Goal: Task Accomplishment & Management: Use online tool/utility

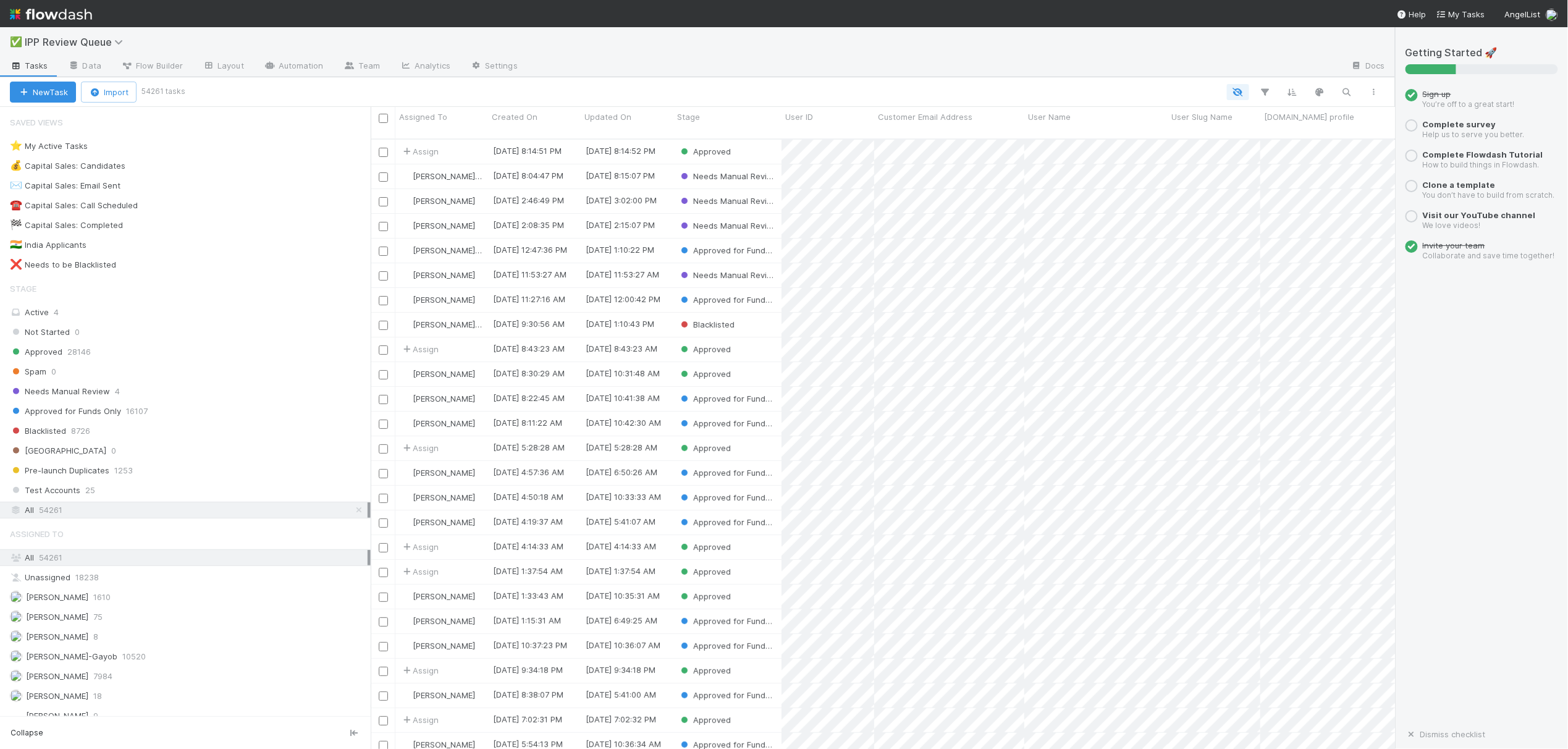
scroll to position [608, 1012]
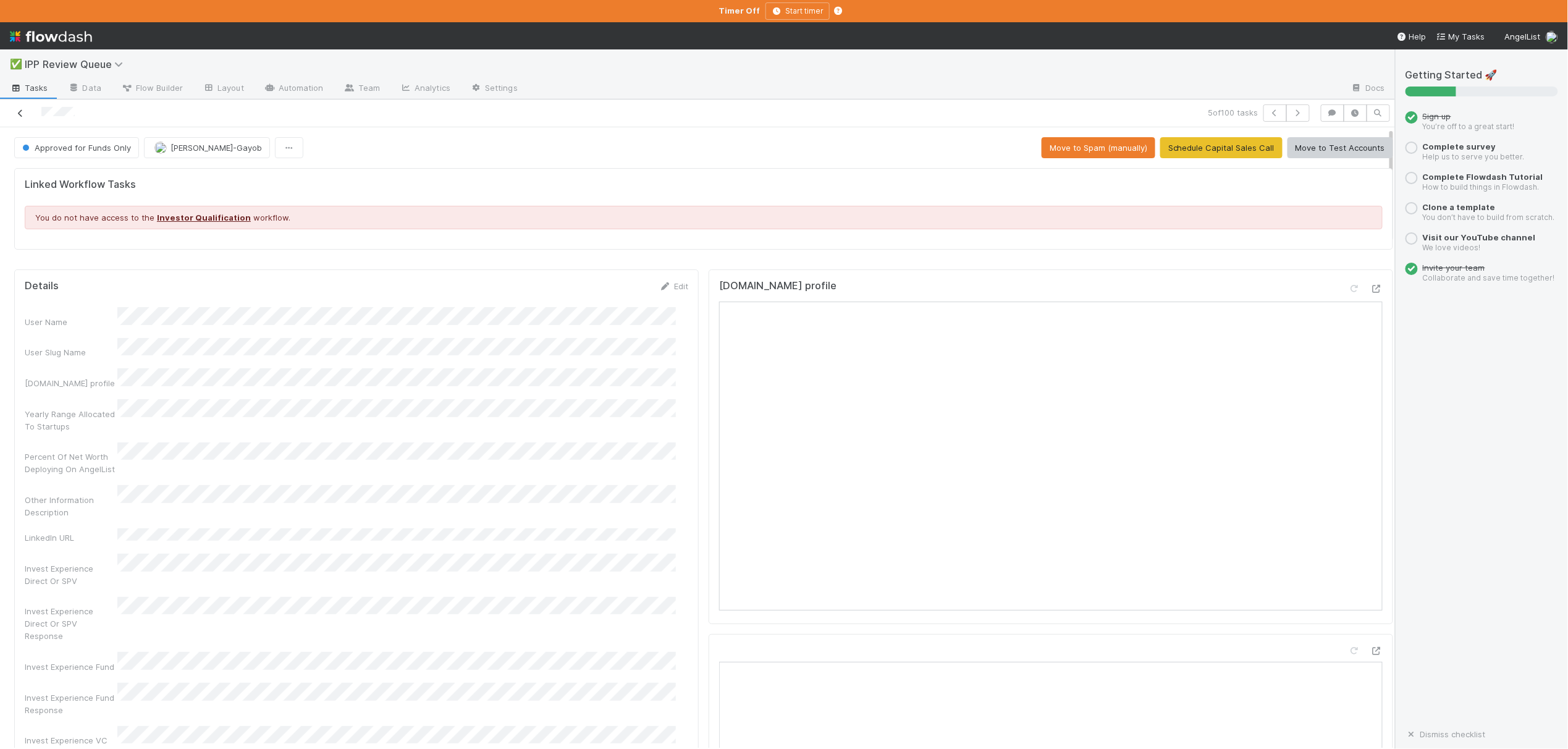
click at [18, 117] on icon at bounding box center [20, 113] width 12 height 8
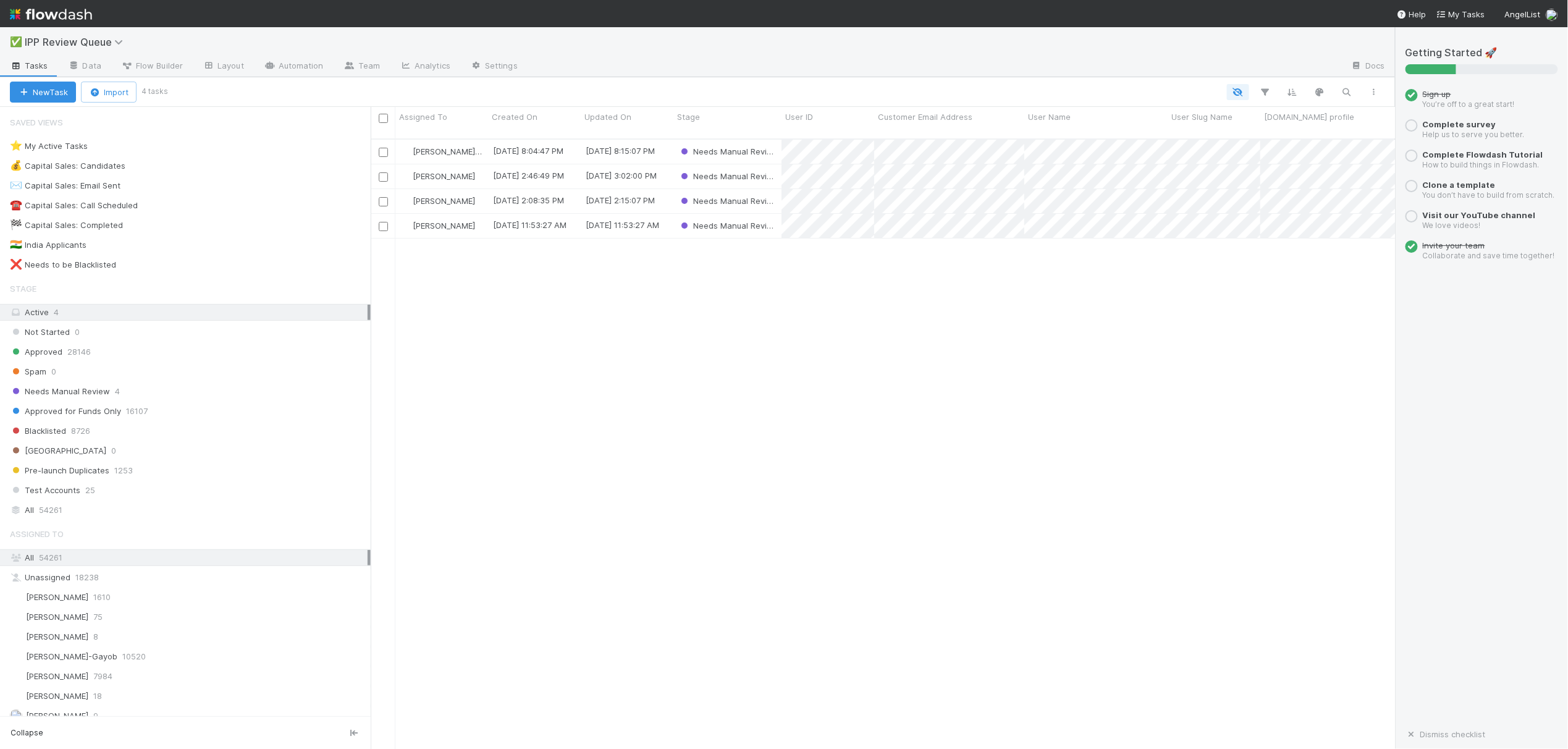
scroll to position [608, 1012]
click at [52, 517] on span "54261" at bounding box center [51, 510] width 24 height 15
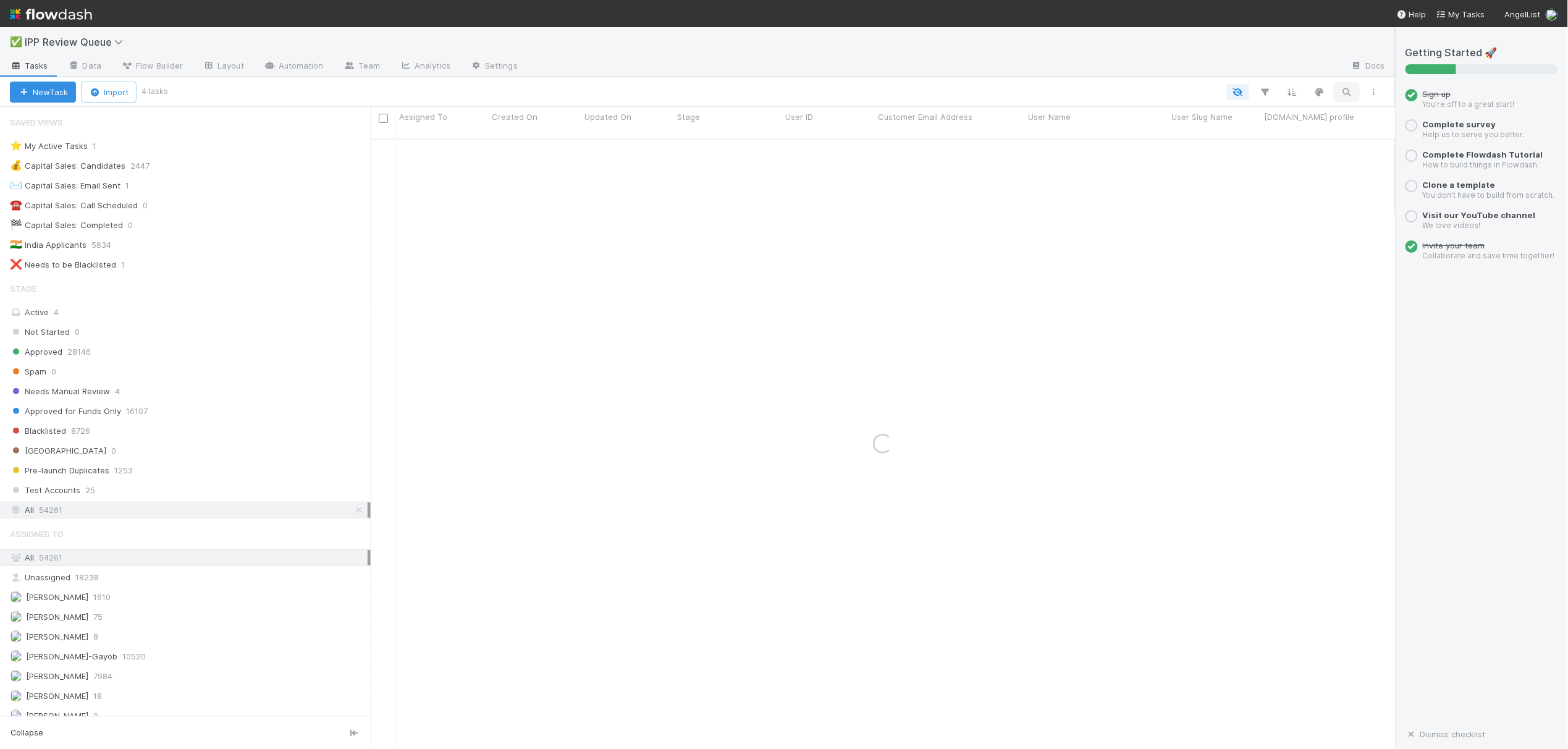
click at [1345, 95] on icon "button" at bounding box center [1346, 92] width 12 height 11
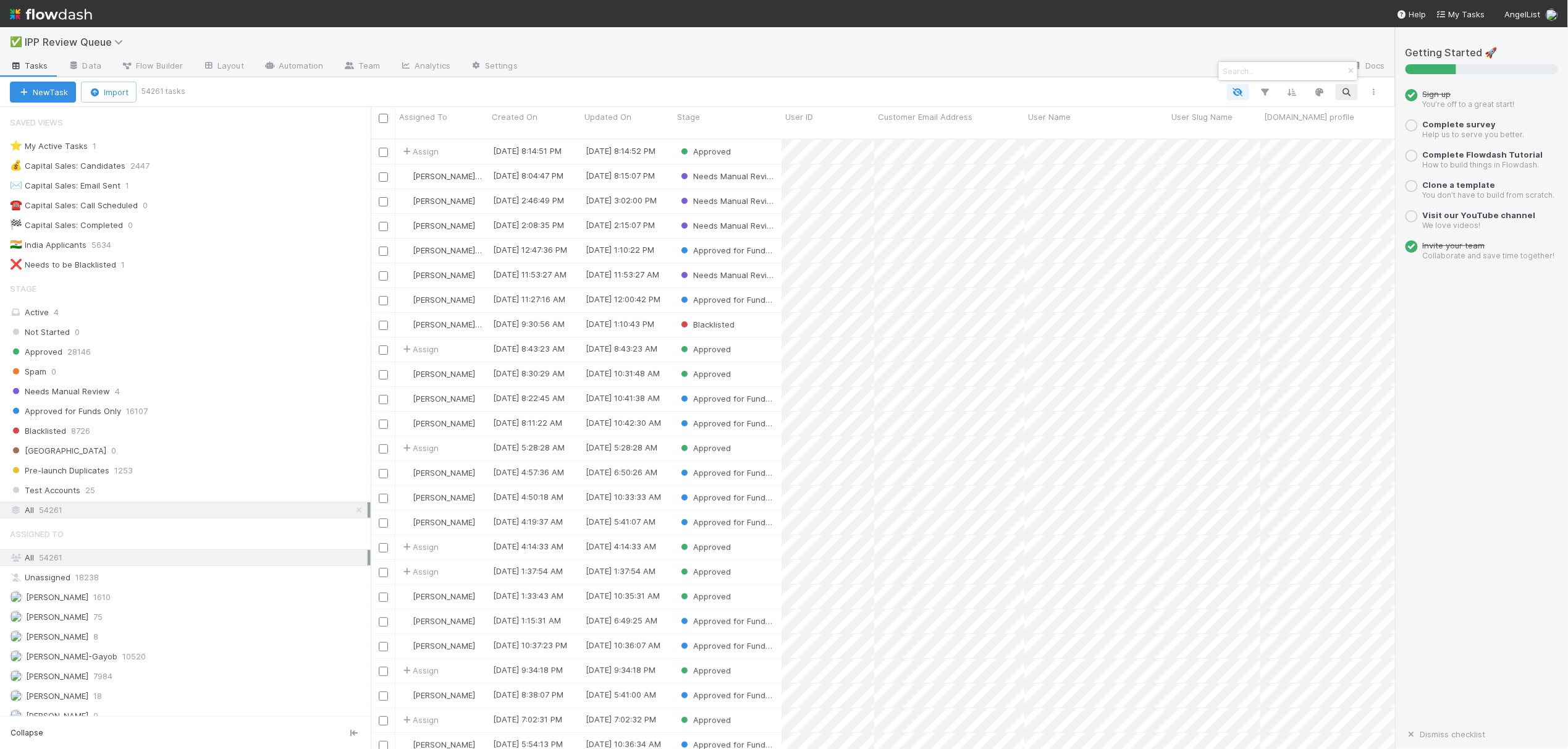
click at [1347, 91] on div at bounding box center [784, 374] width 1568 height 749
click at [1347, 91] on icon "button" at bounding box center [1346, 92] width 12 height 11
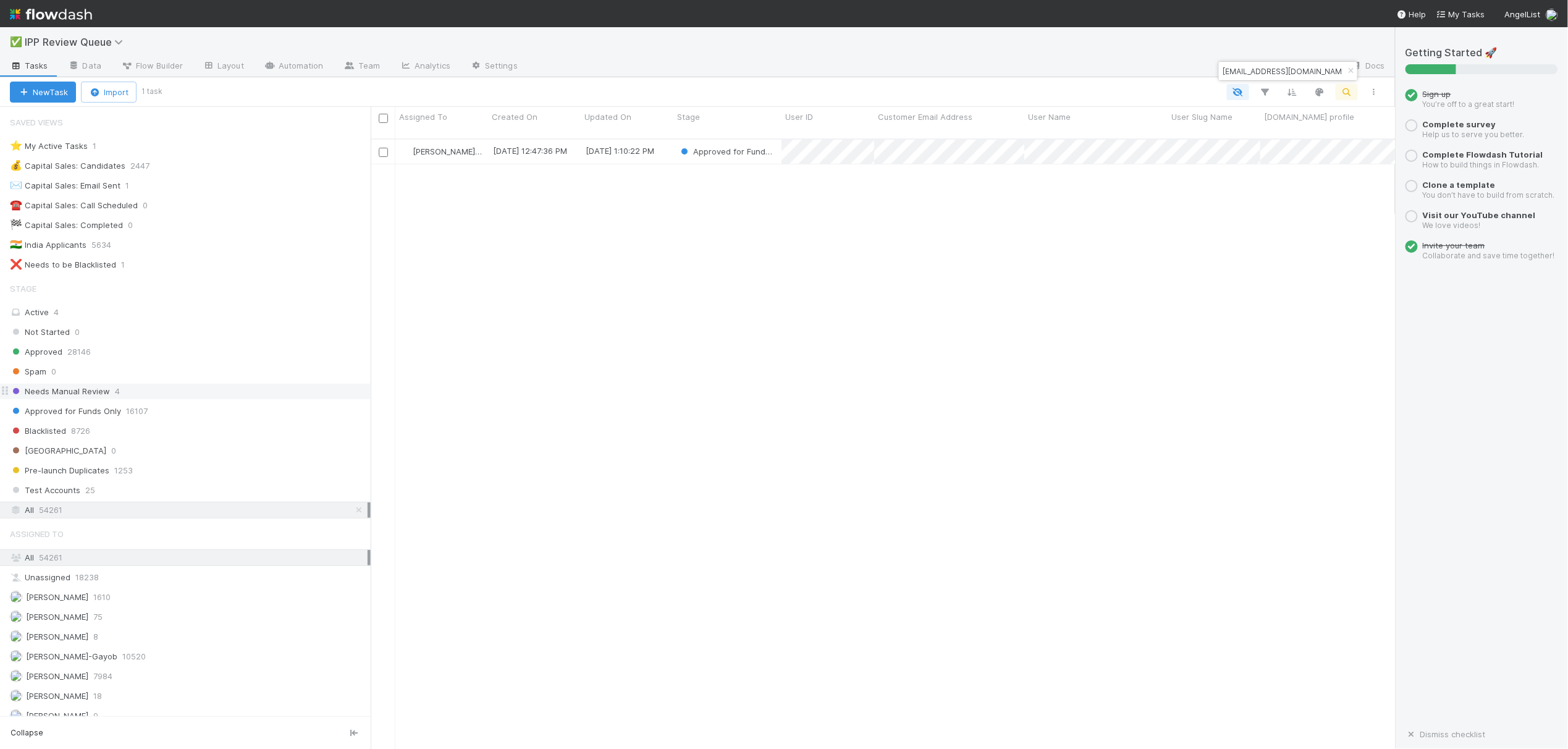
type input "tjpark52505@gmail.com"
click at [60, 391] on span "Needs Manual Review" at bounding box center [59, 391] width 100 height 15
click at [1350, 75] on button "button" at bounding box center [1351, 71] width 14 height 15
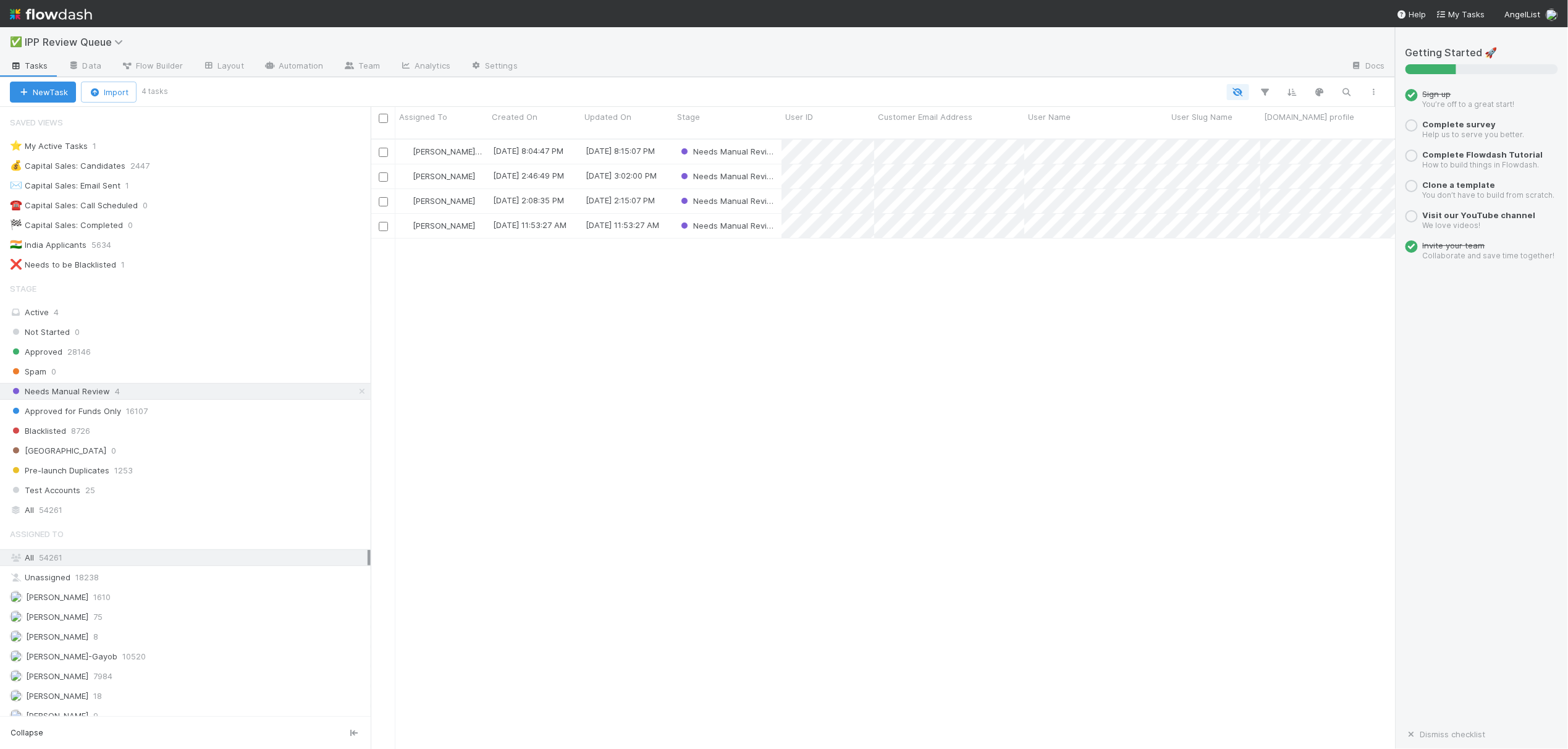
scroll to position [608, 1012]
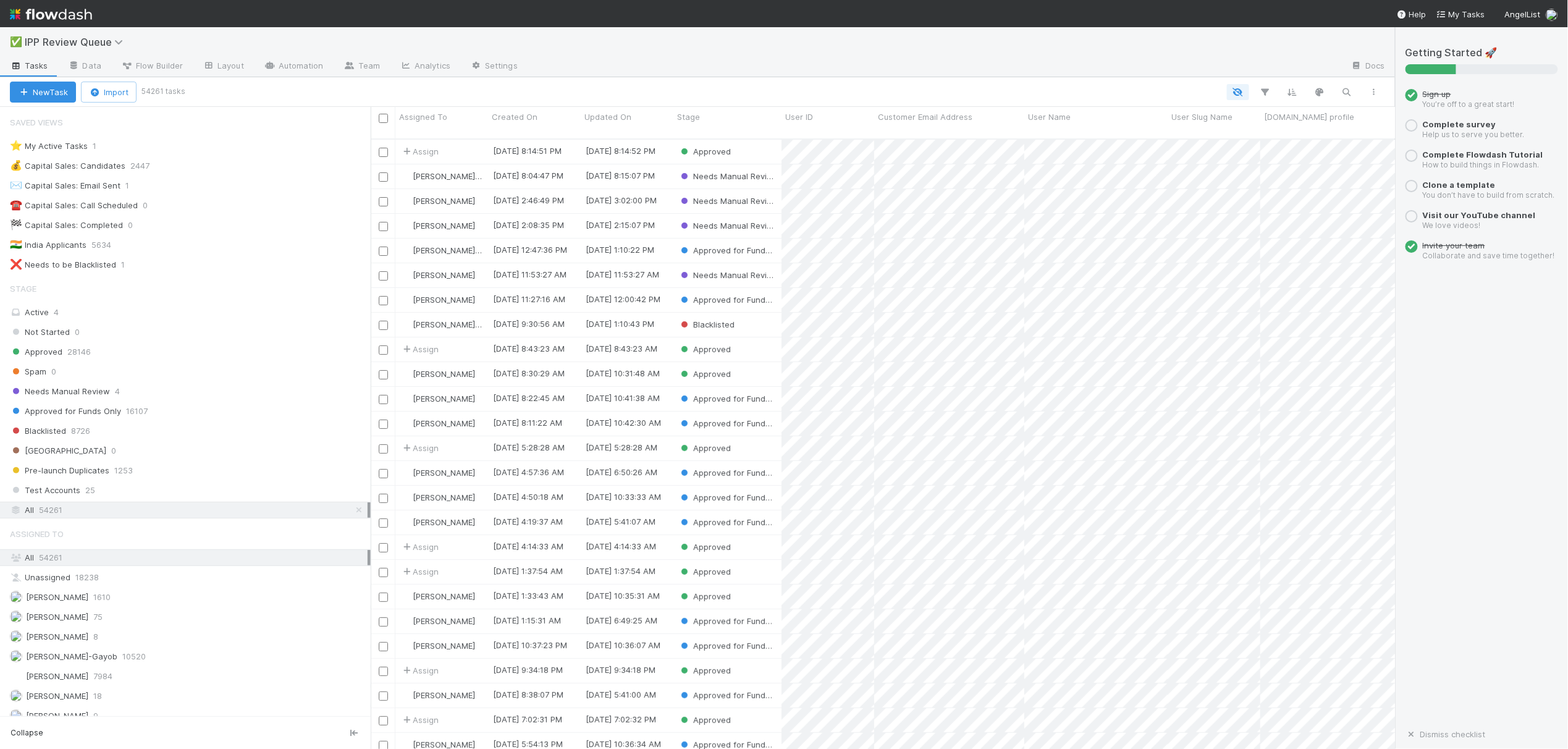
scroll to position [608, 1012]
click at [57, 497] on span "Test Accounts" at bounding box center [45, 490] width 70 height 15
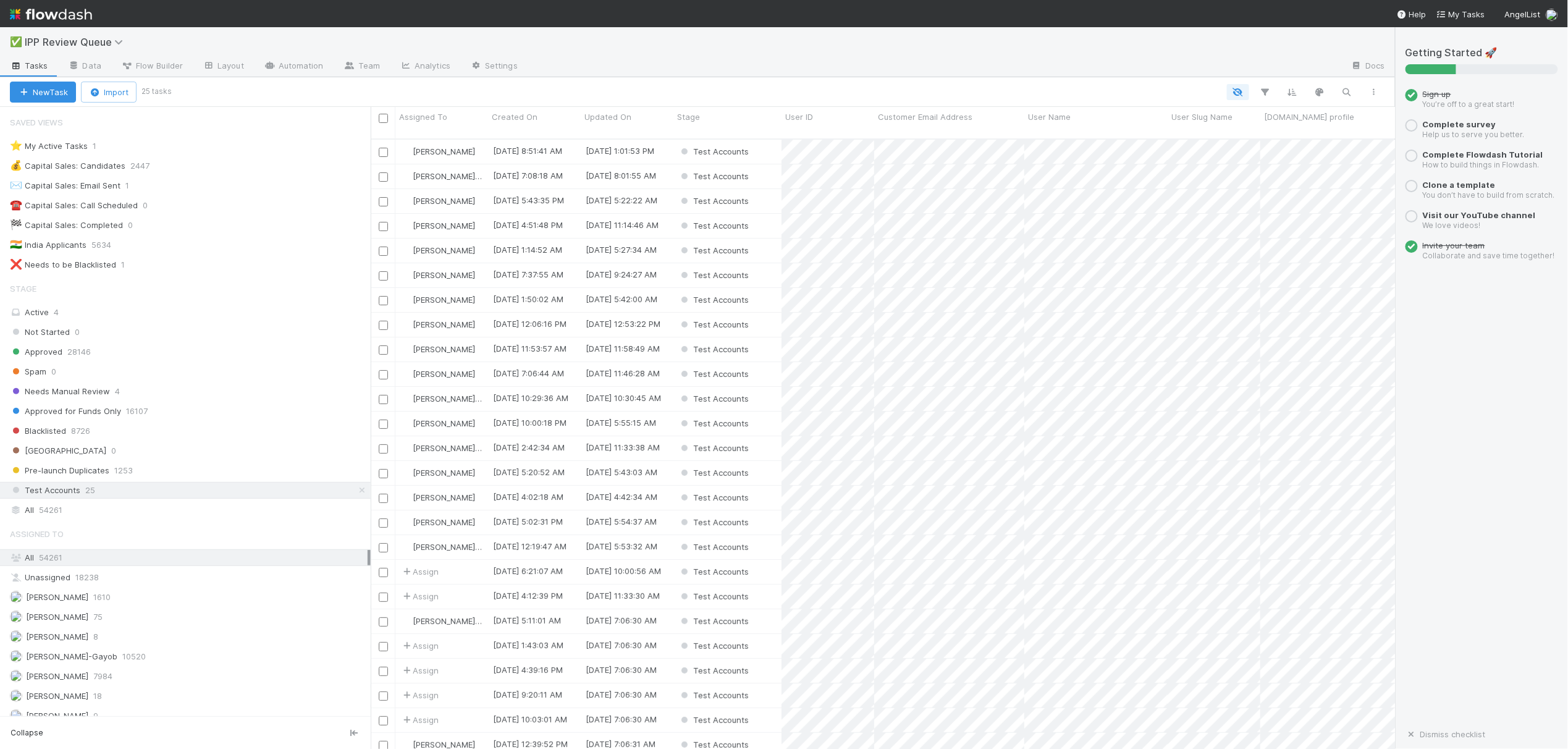
scroll to position [608, 1012]
click at [767, 193] on div "Test Accounts" at bounding box center [727, 201] width 108 height 24
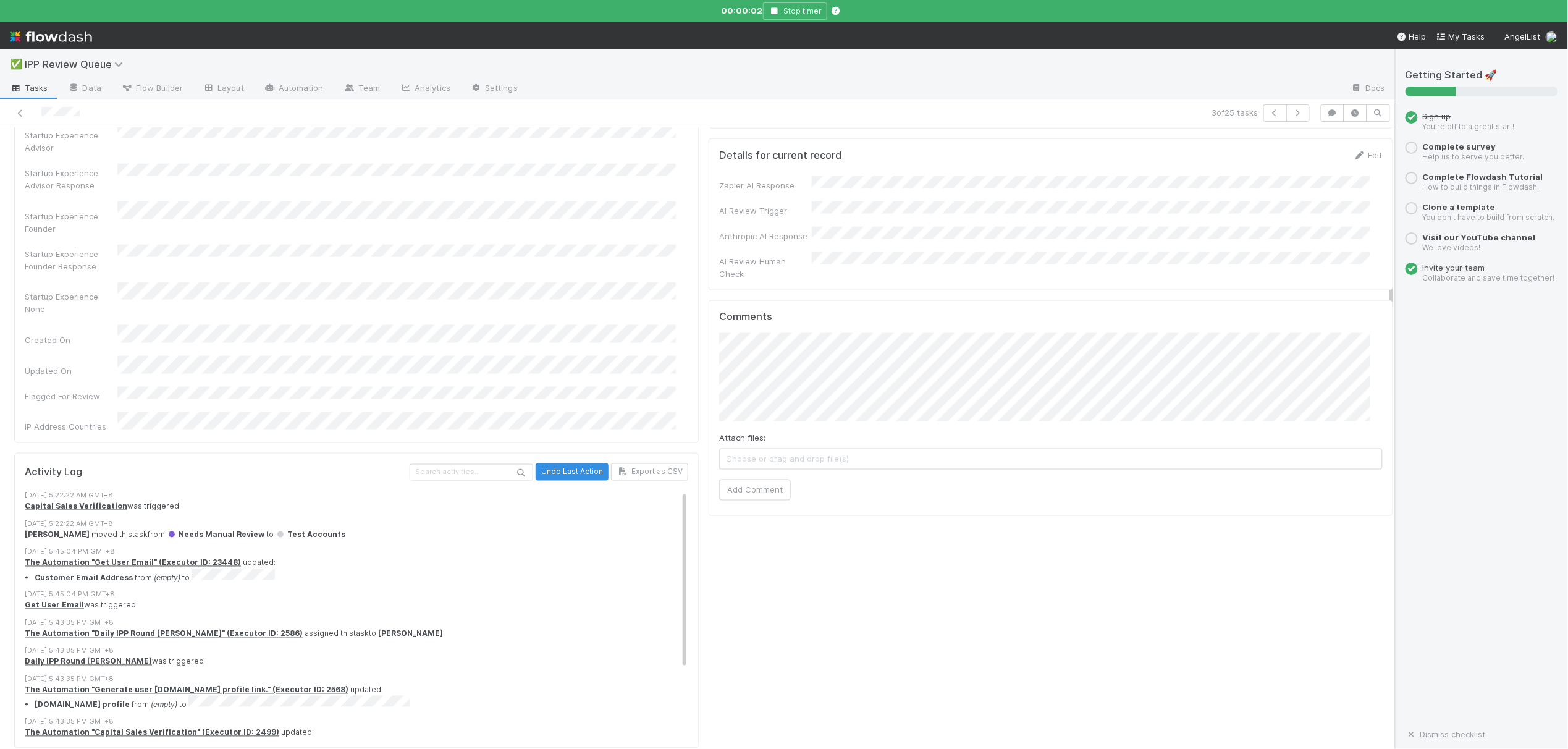
scroll to position [906, 0]
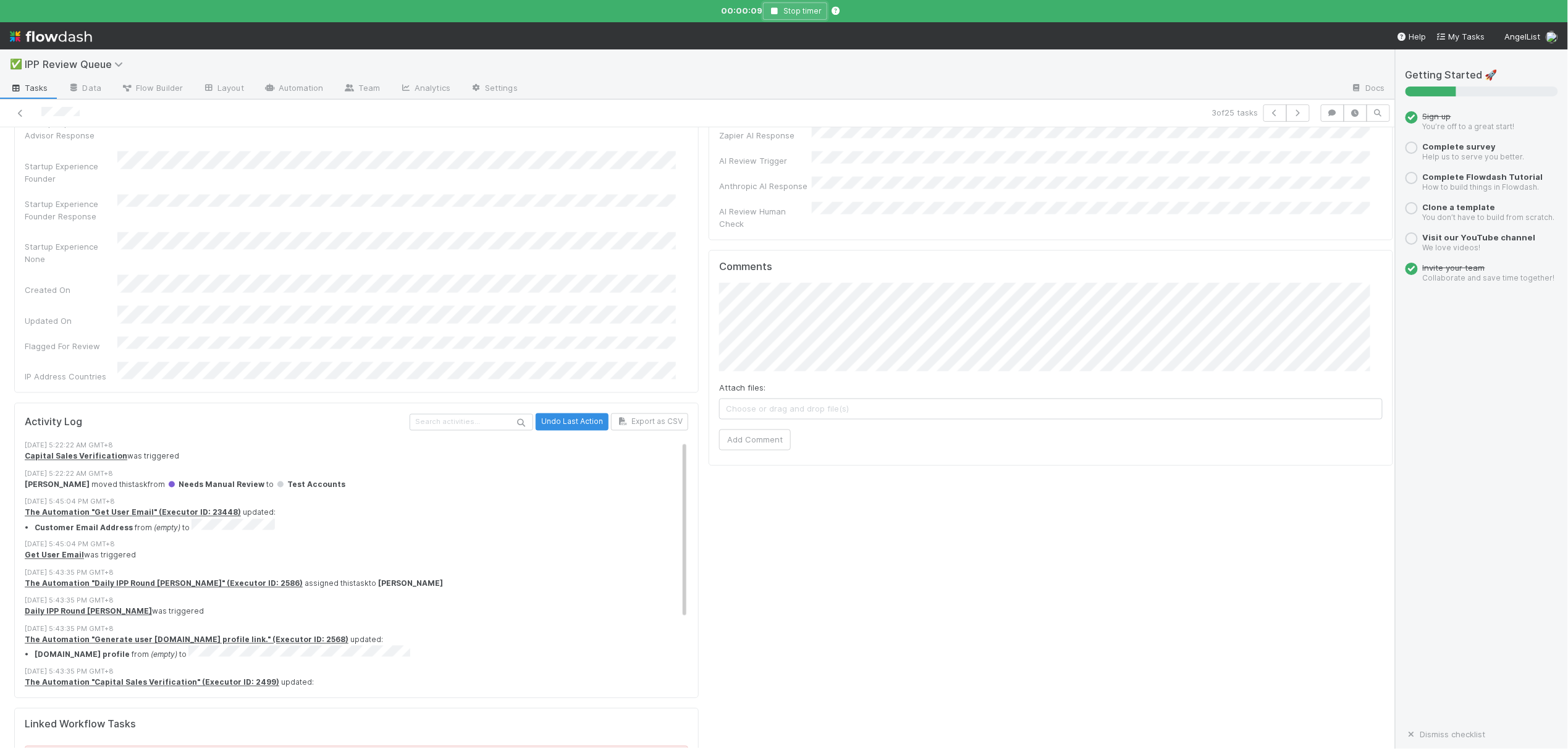
click at [771, 6] on button "Stop timer" at bounding box center [795, 11] width 64 height 17
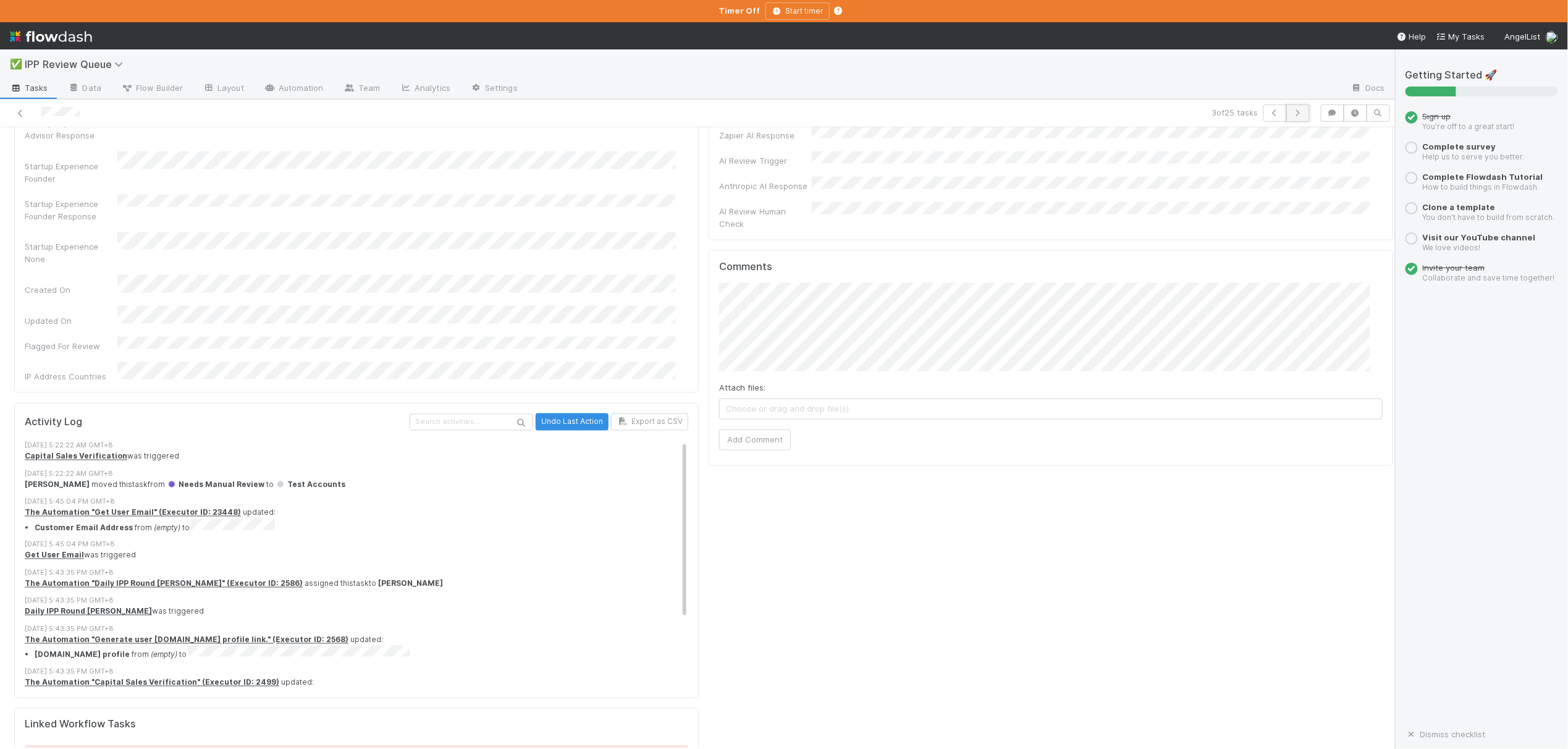
click at [1286, 107] on button "button" at bounding box center [1298, 112] width 24 height 17
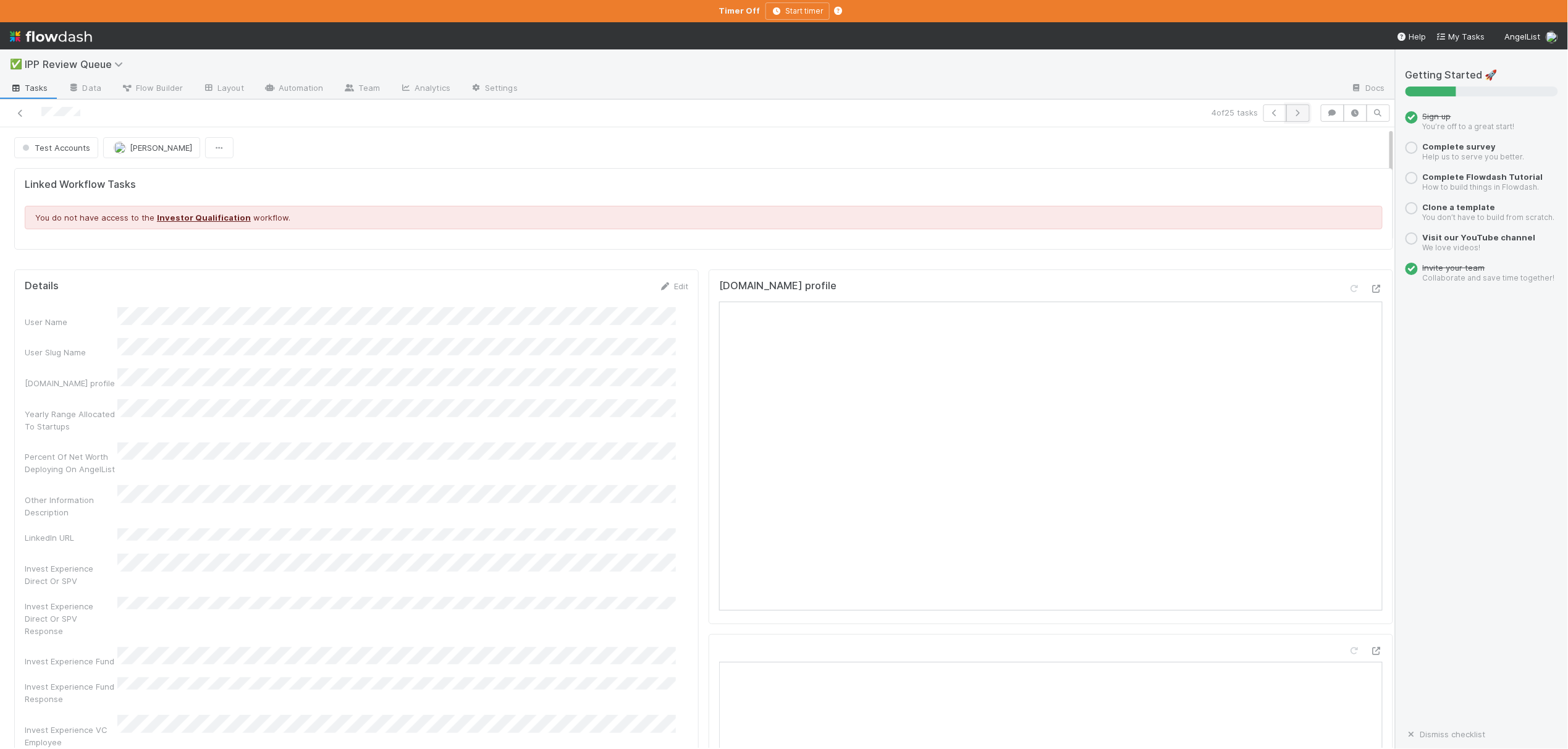
click at [1292, 112] on icon "button" at bounding box center [1298, 112] width 12 height 7
click at [1286, 108] on button "button" at bounding box center [1298, 112] width 24 height 17
click at [1292, 112] on icon "button" at bounding box center [1298, 112] width 12 height 7
click at [1292, 114] on icon "button" at bounding box center [1298, 112] width 12 height 7
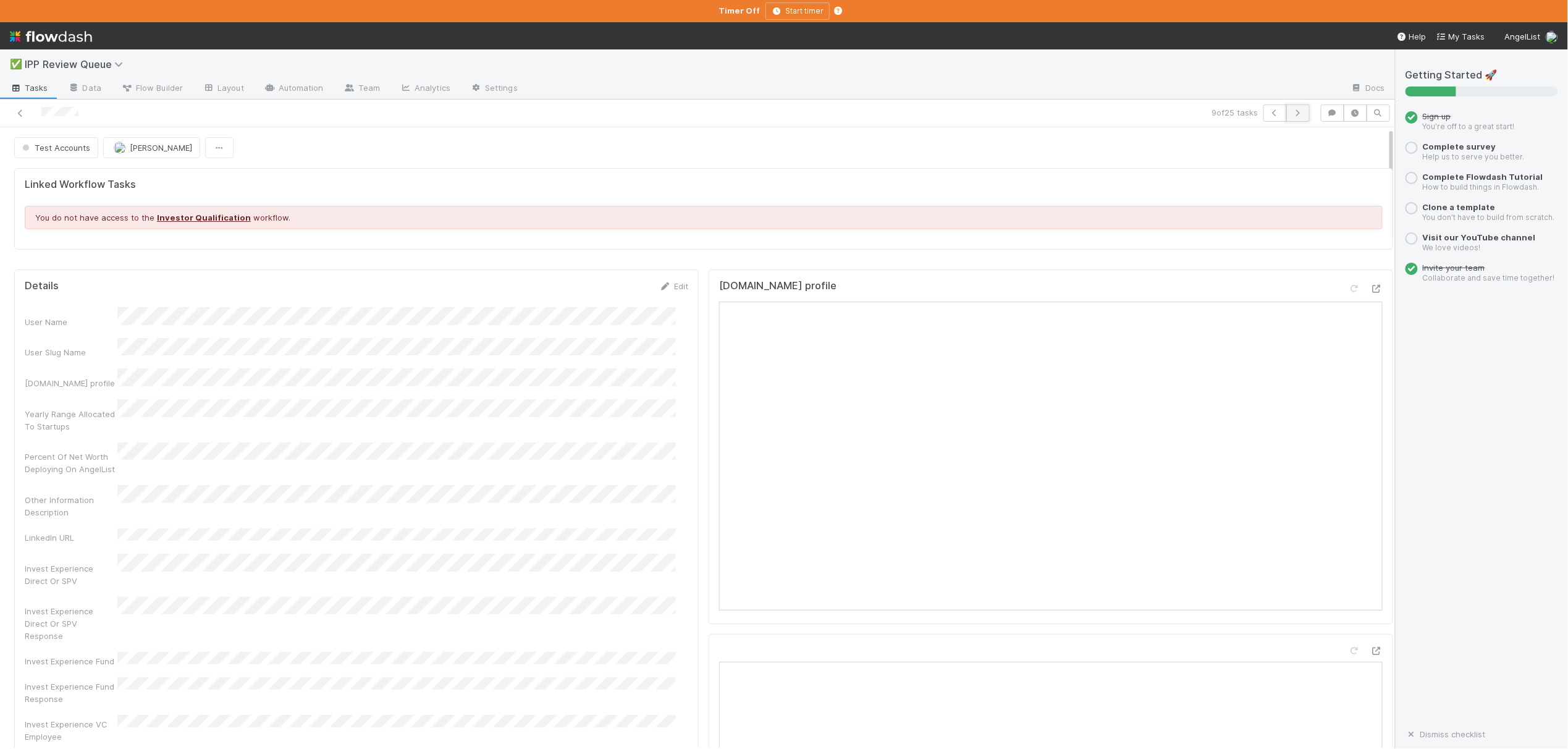
click at [1292, 117] on icon "button" at bounding box center [1298, 112] width 12 height 7
click at [1287, 108] on button "button" at bounding box center [1298, 112] width 24 height 17
click at [1292, 115] on icon "button" at bounding box center [1298, 112] width 12 height 7
click at [1292, 112] on icon "button" at bounding box center [1298, 112] width 12 height 7
click at [1292, 114] on icon "button" at bounding box center [1298, 112] width 12 height 7
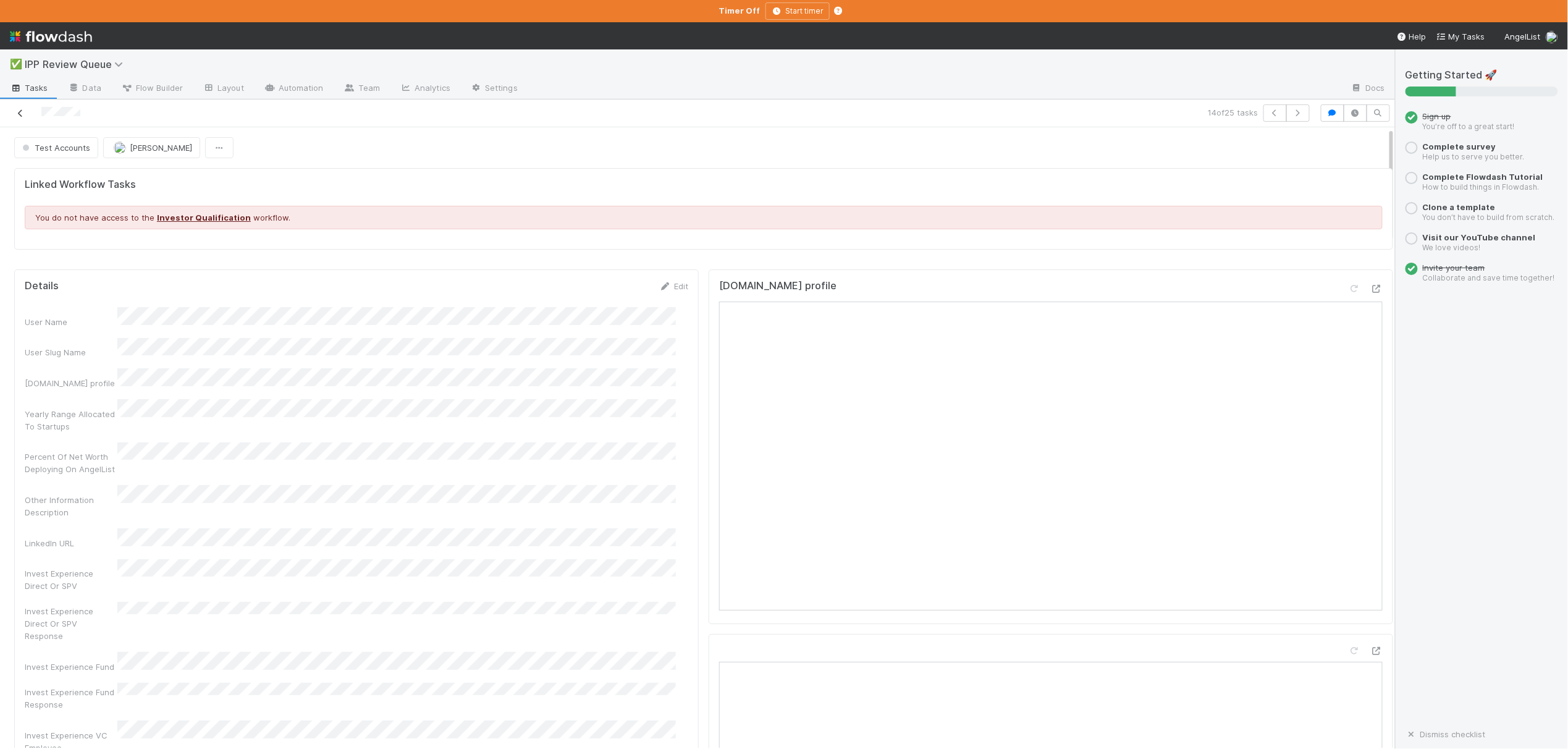
click at [18, 112] on icon at bounding box center [20, 113] width 12 height 8
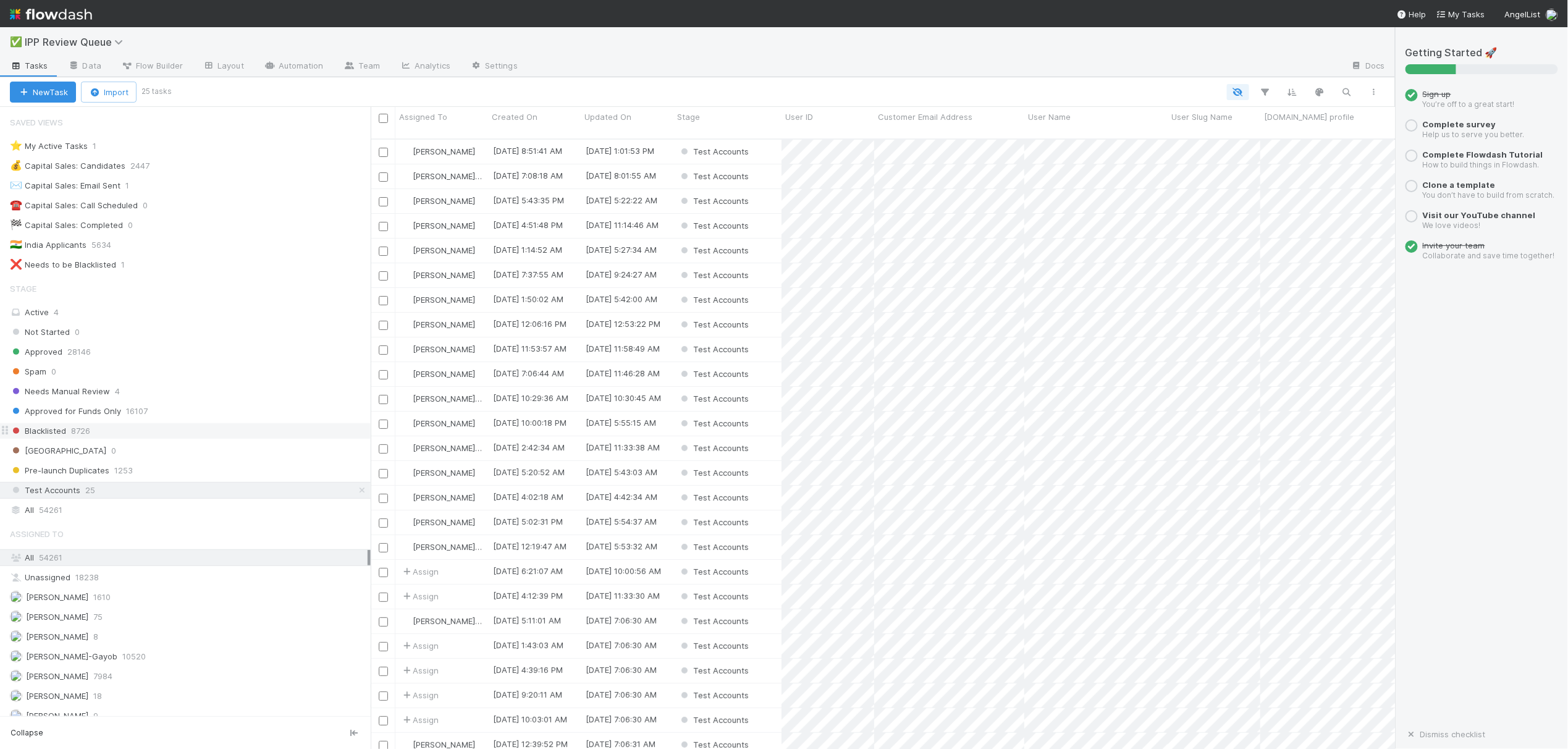
click at [52, 434] on span "Blacklisted" at bounding box center [37, 430] width 56 height 15
click at [771, 139] on div "Blacklisted" at bounding box center [727, 152] width 108 height 24
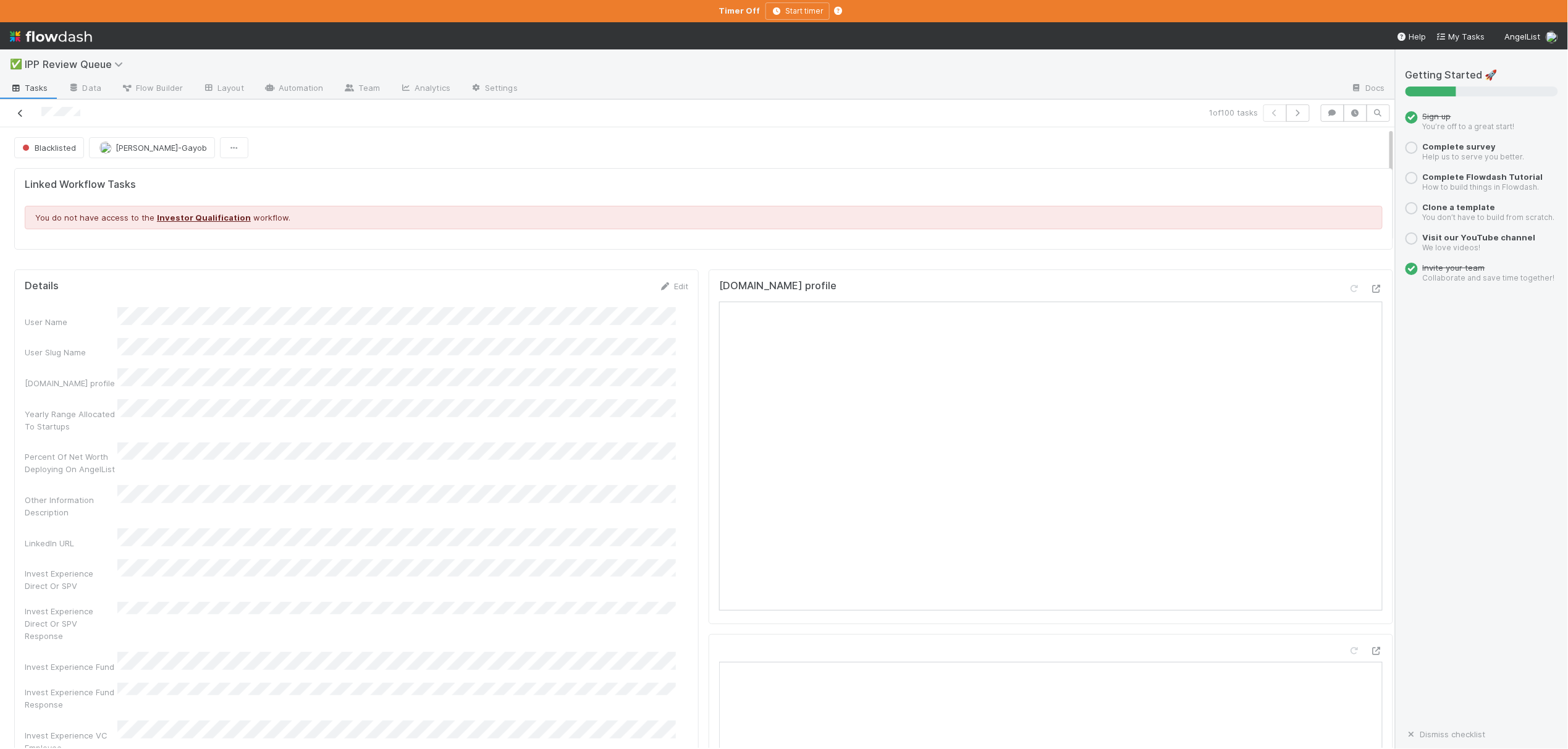
click at [21, 114] on icon at bounding box center [20, 113] width 12 height 8
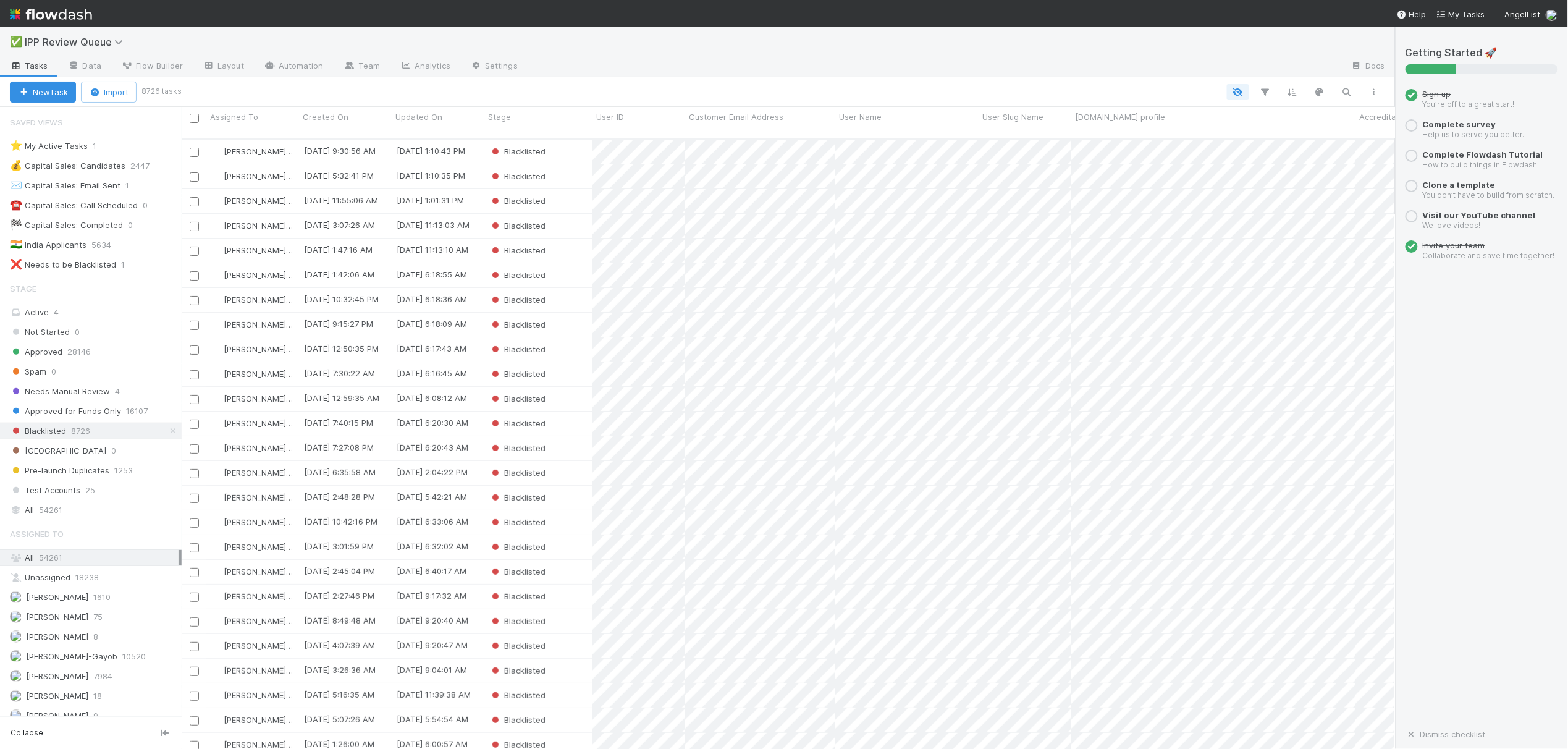
scroll to position [608, 1201]
drag, startPoint x: 374, startPoint y: 344, endPoint x: 181, endPoint y: 364, distance: 194.0
click at [181, 364] on div at bounding box center [181, 428] width 1 height 642
click at [79, 396] on span "Needs Manual Review" at bounding box center [59, 391] width 100 height 15
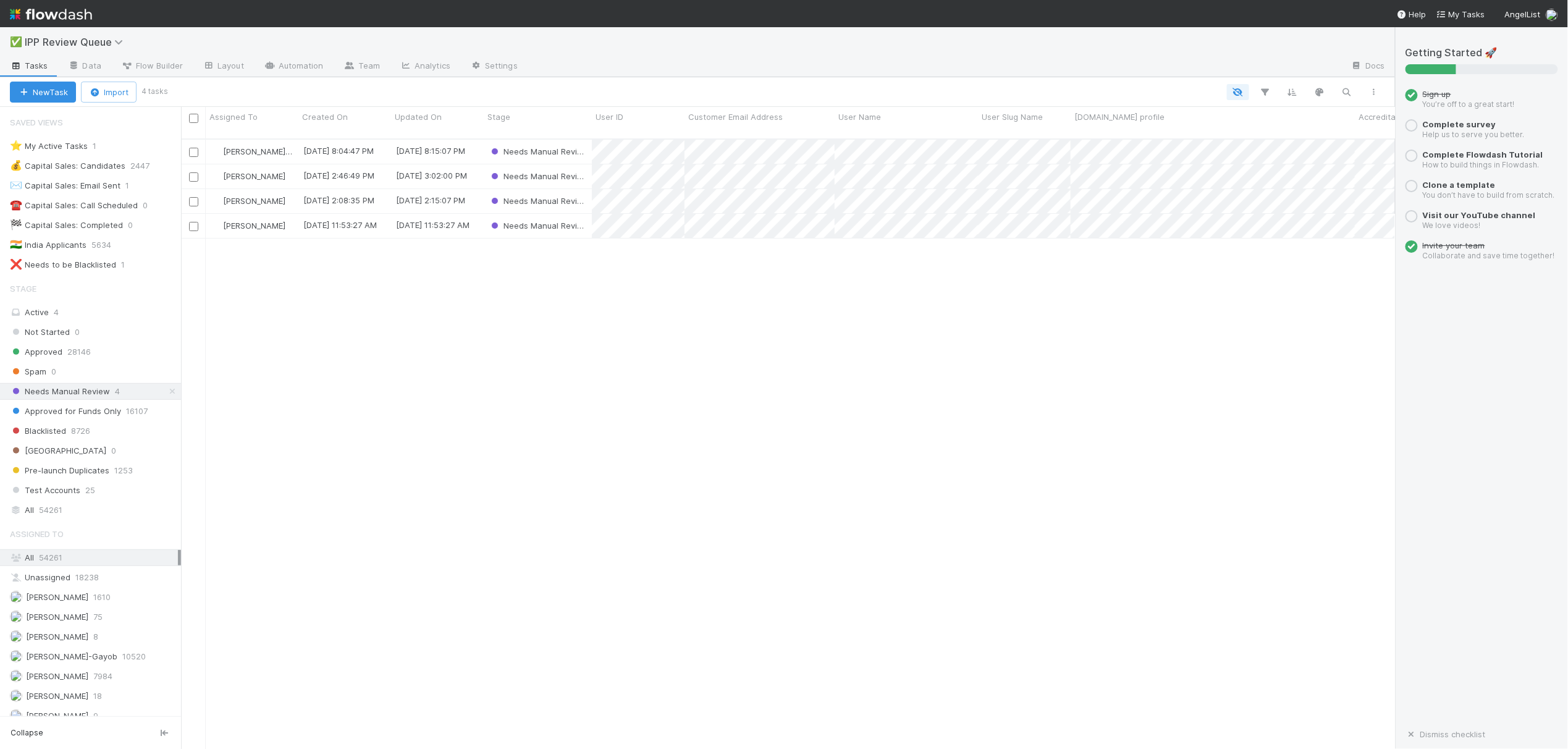
scroll to position [608, 1202]
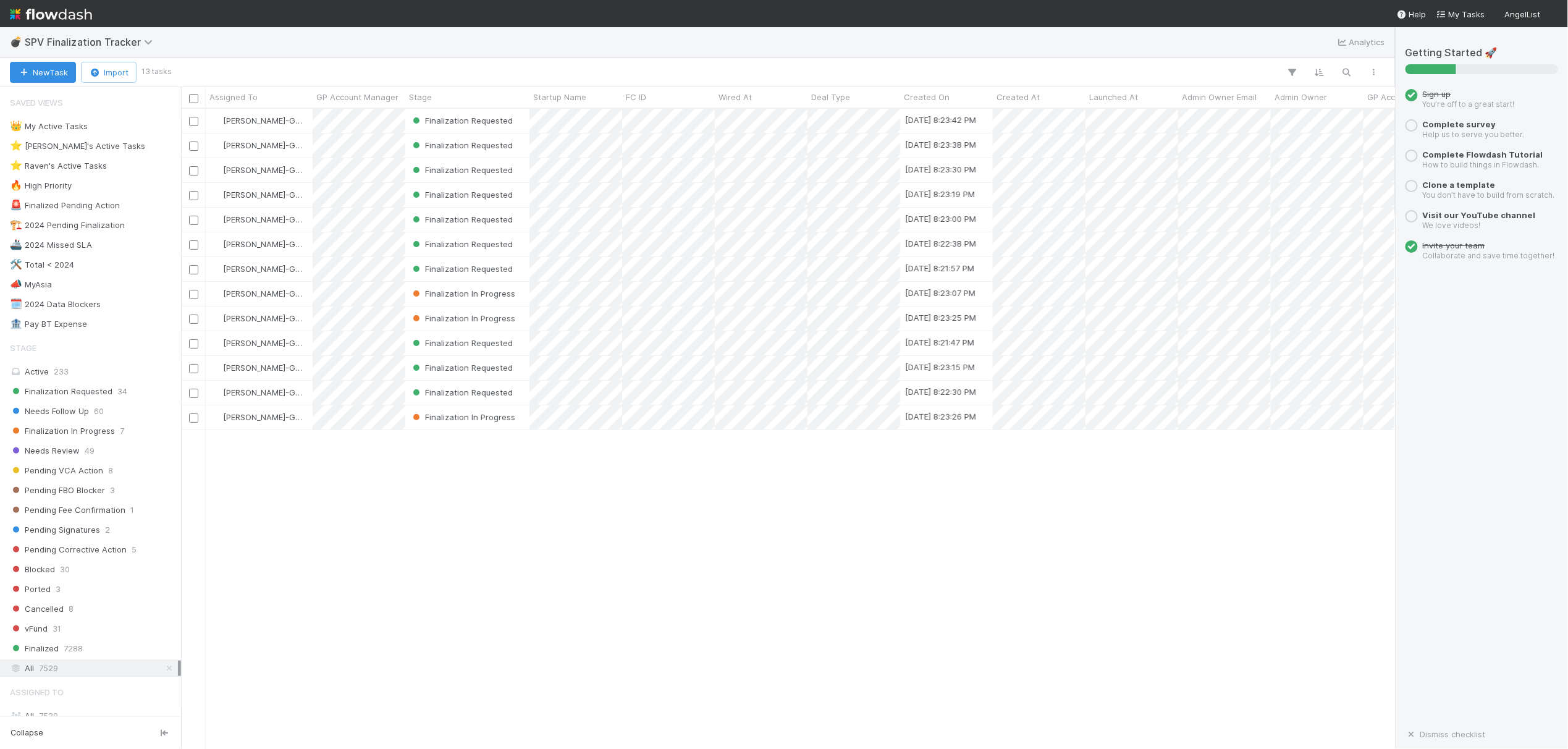
scroll to position [628, 1202]
click at [60, 124] on div "👑 My Active Tasks" at bounding box center [49, 126] width 78 height 15
click at [57, 416] on span "Needs Follow Up" at bounding box center [49, 411] width 79 height 15
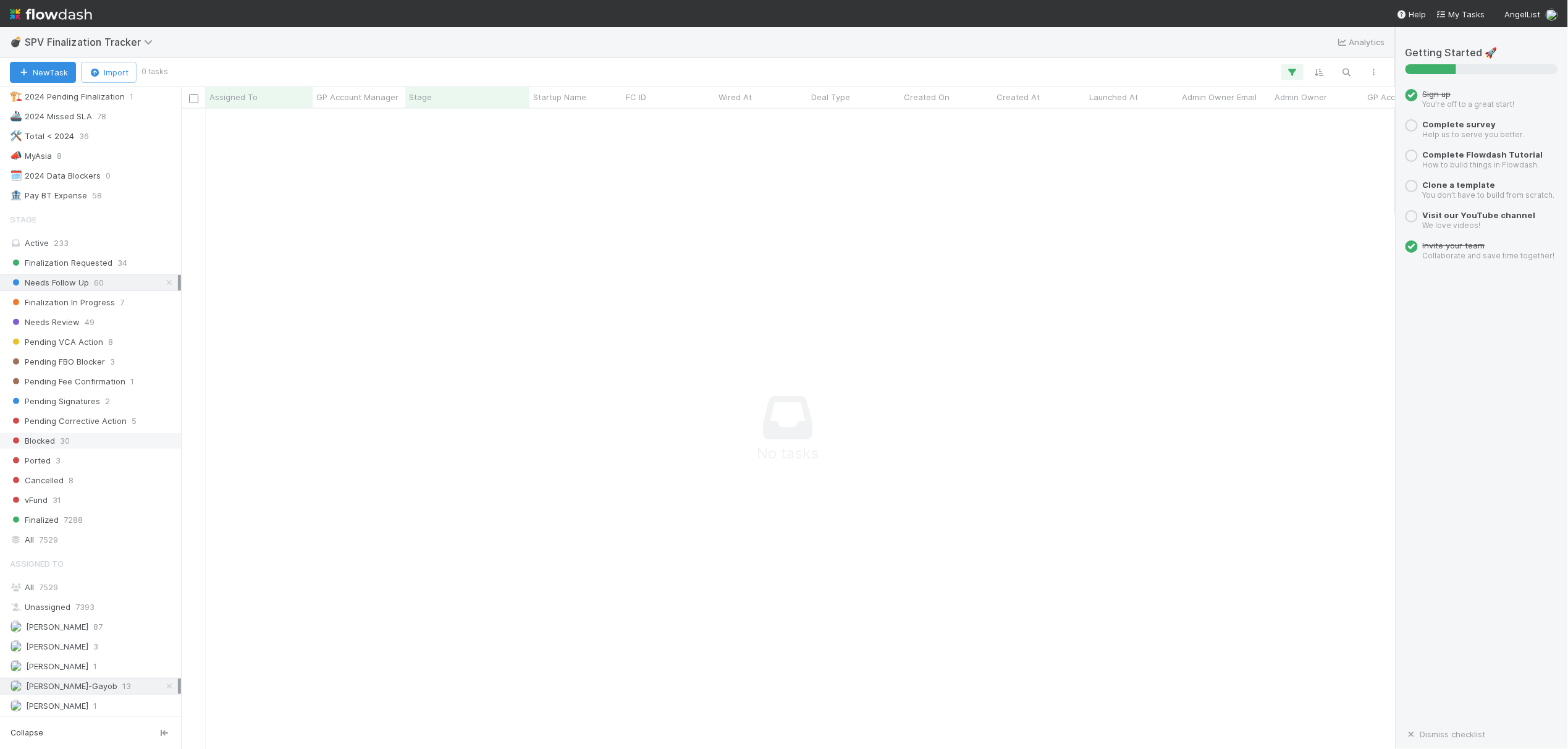
scroll to position [165, 0]
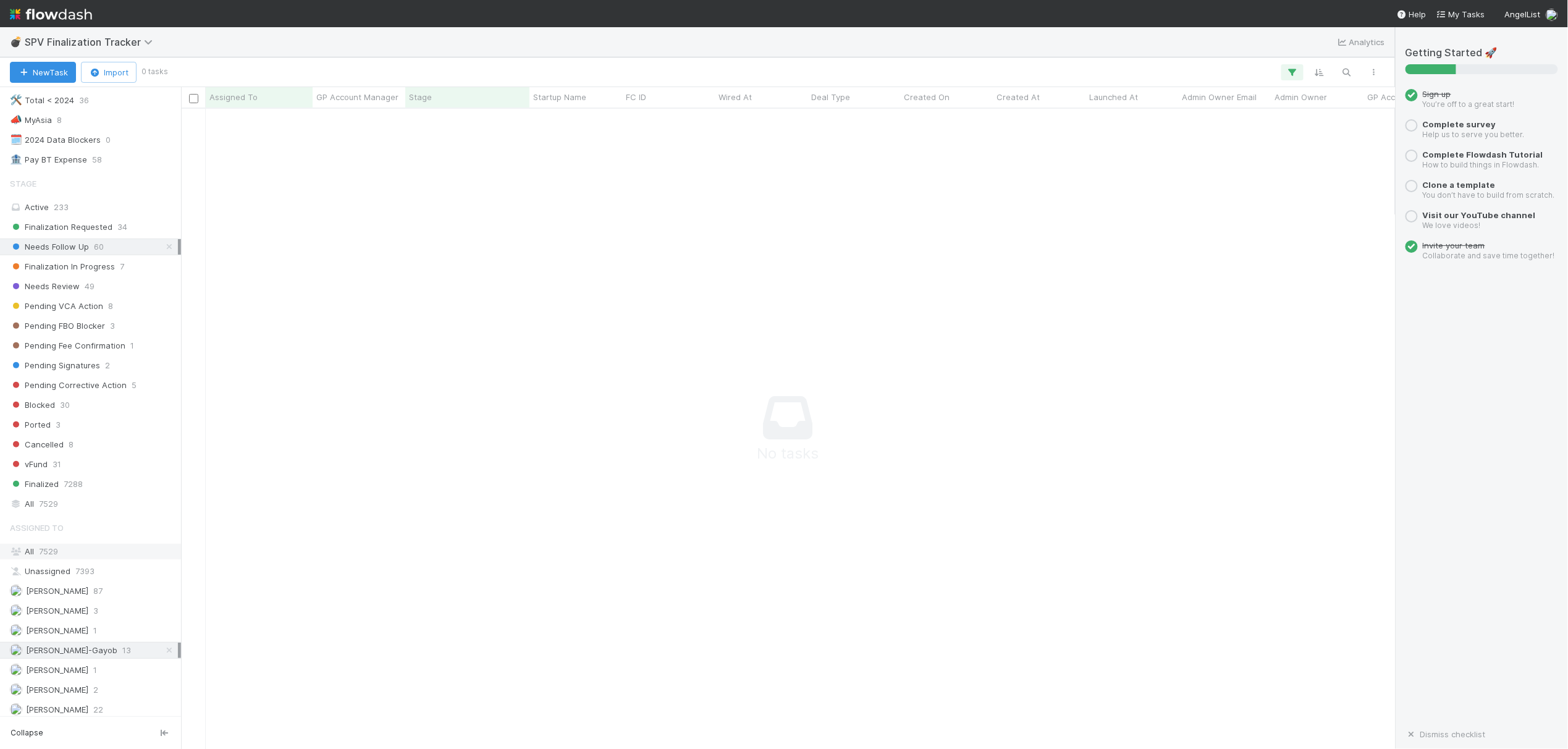
click at [55, 557] on span "7529" at bounding box center [49, 551] width 20 height 10
click at [58, 512] on span "7529" at bounding box center [49, 504] width 20 height 15
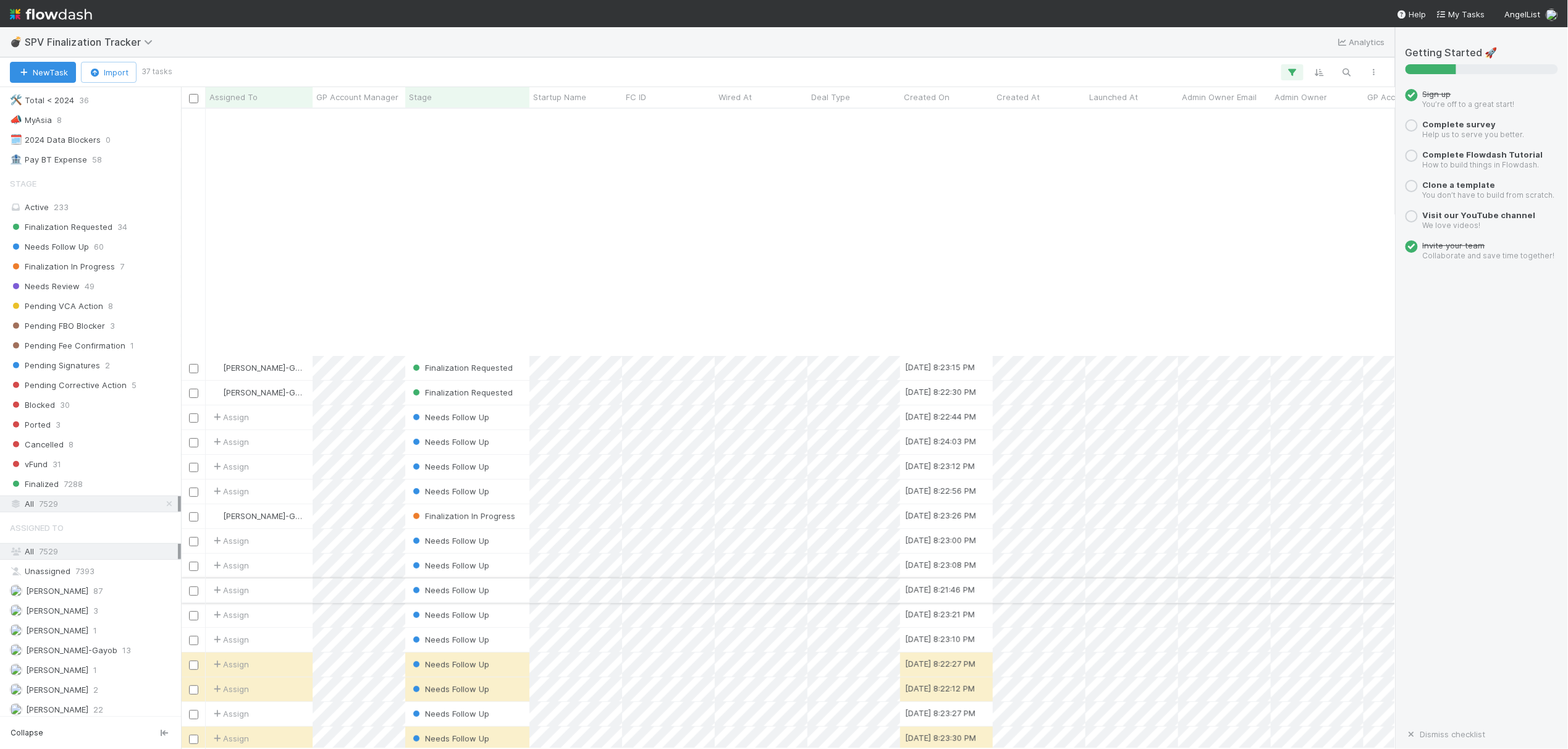
scroll to position [288, 0]
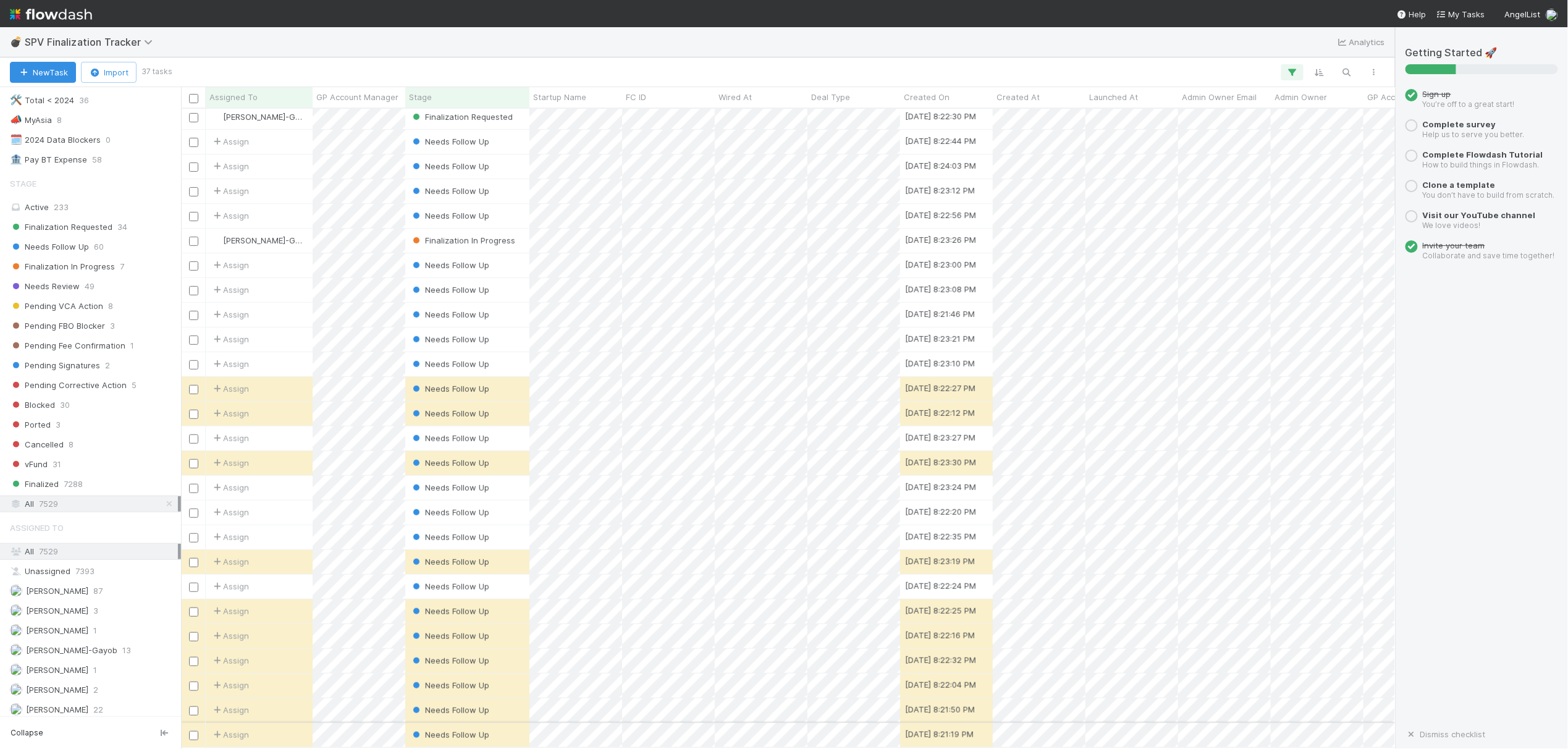
click at [504, 725] on div "Needs Follow Up" at bounding box center [467, 735] width 124 height 24
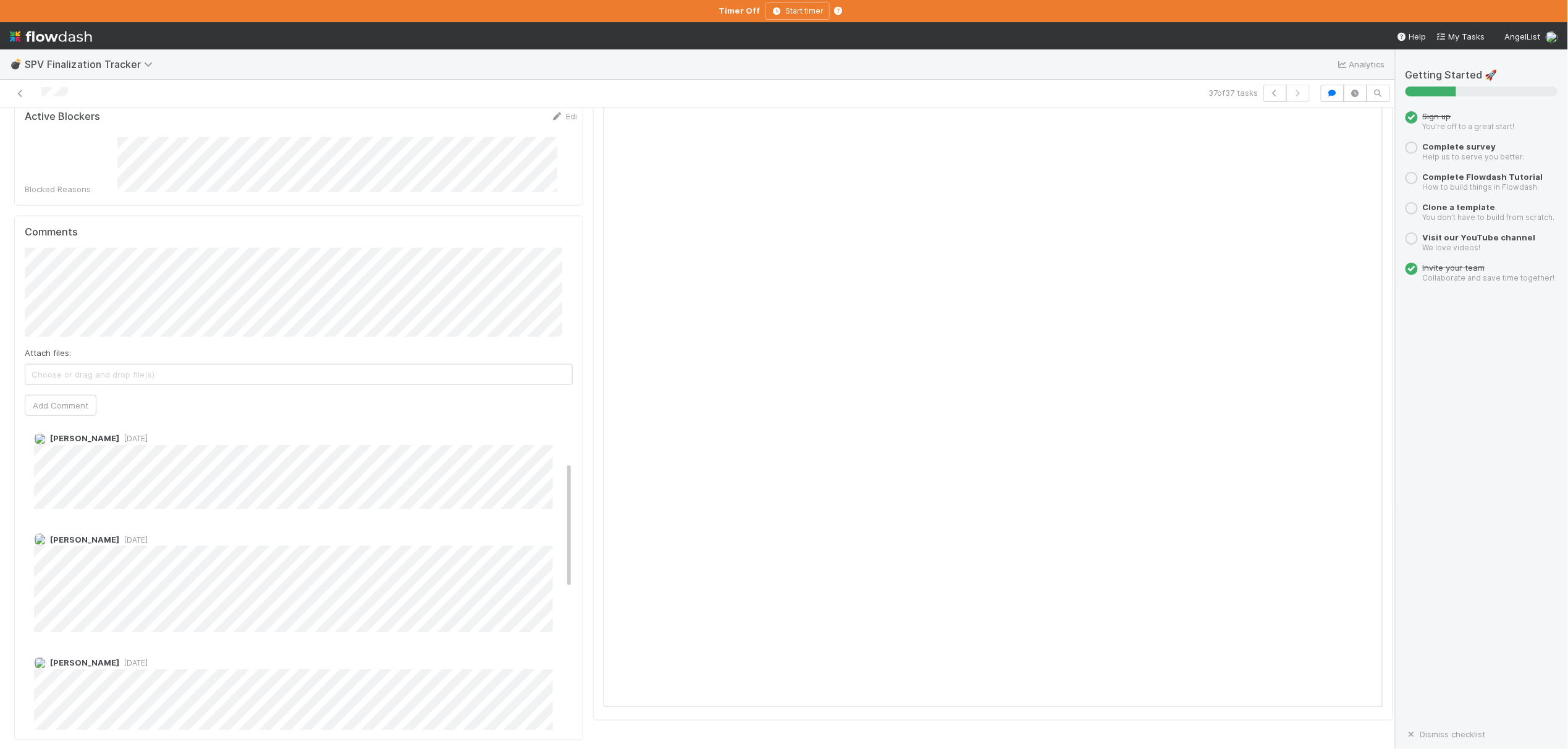
scroll to position [82, 0]
click at [1269, 92] on icon "button" at bounding box center [1275, 93] width 12 height 7
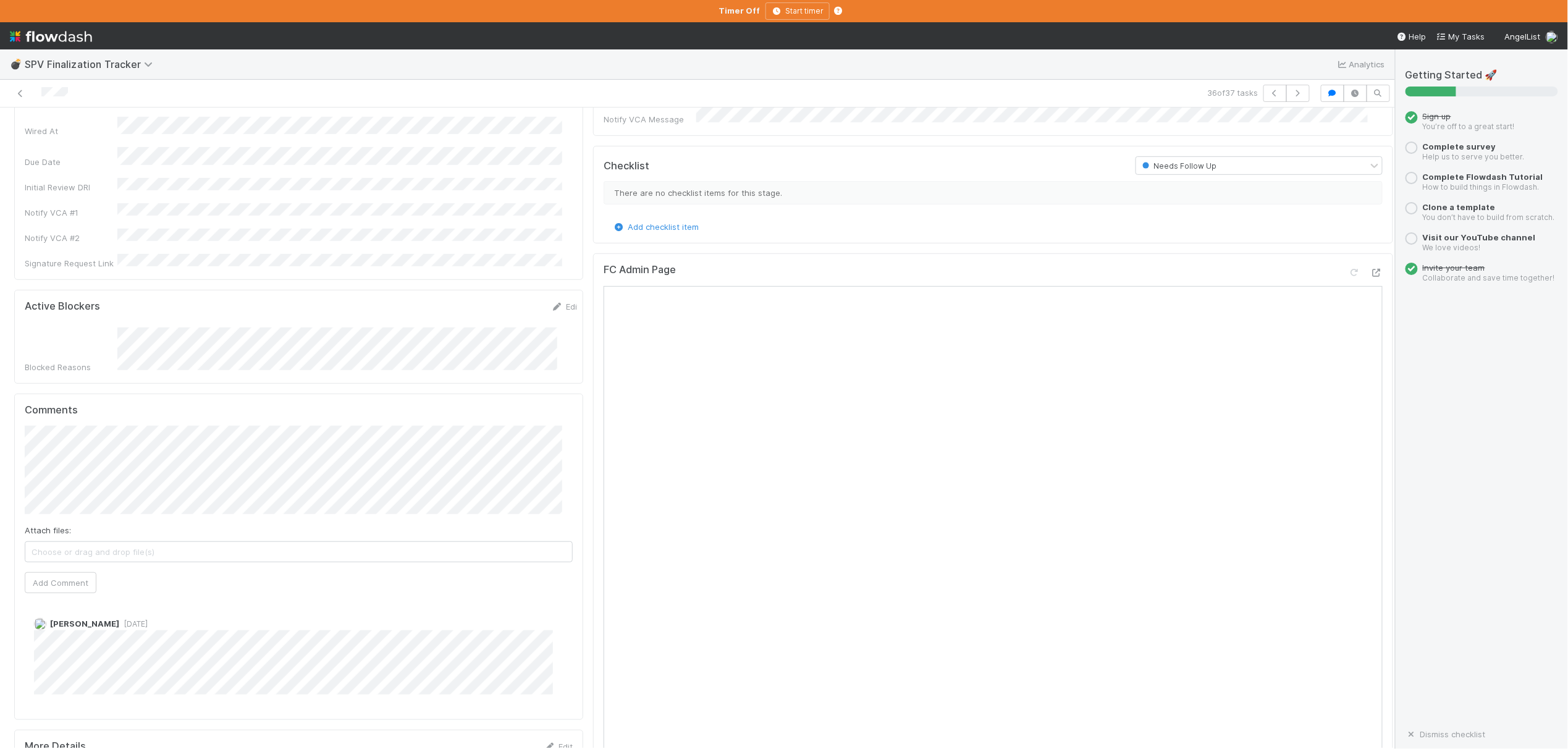
scroll to position [412, 0]
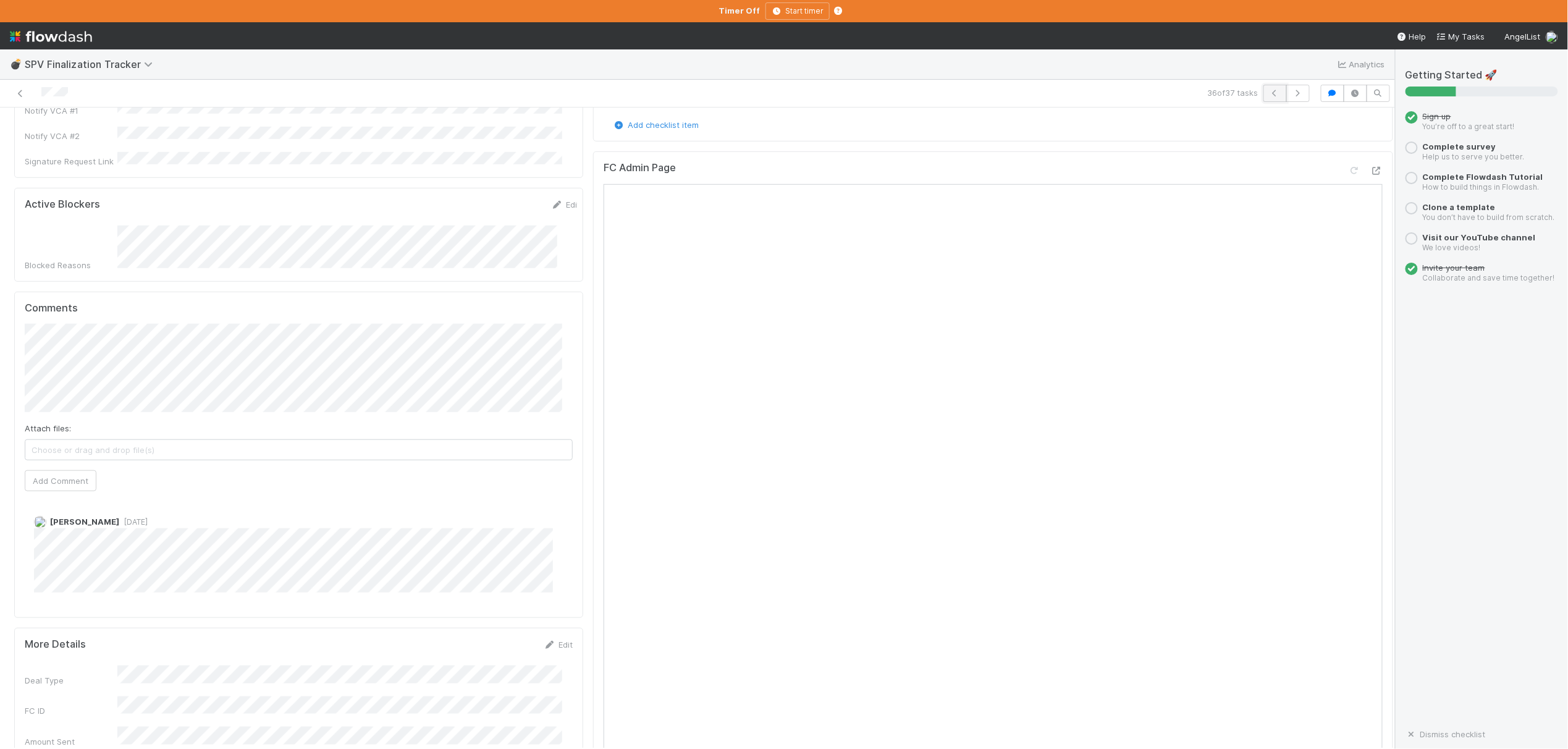
click at [1269, 95] on icon "button" at bounding box center [1275, 93] width 12 height 7
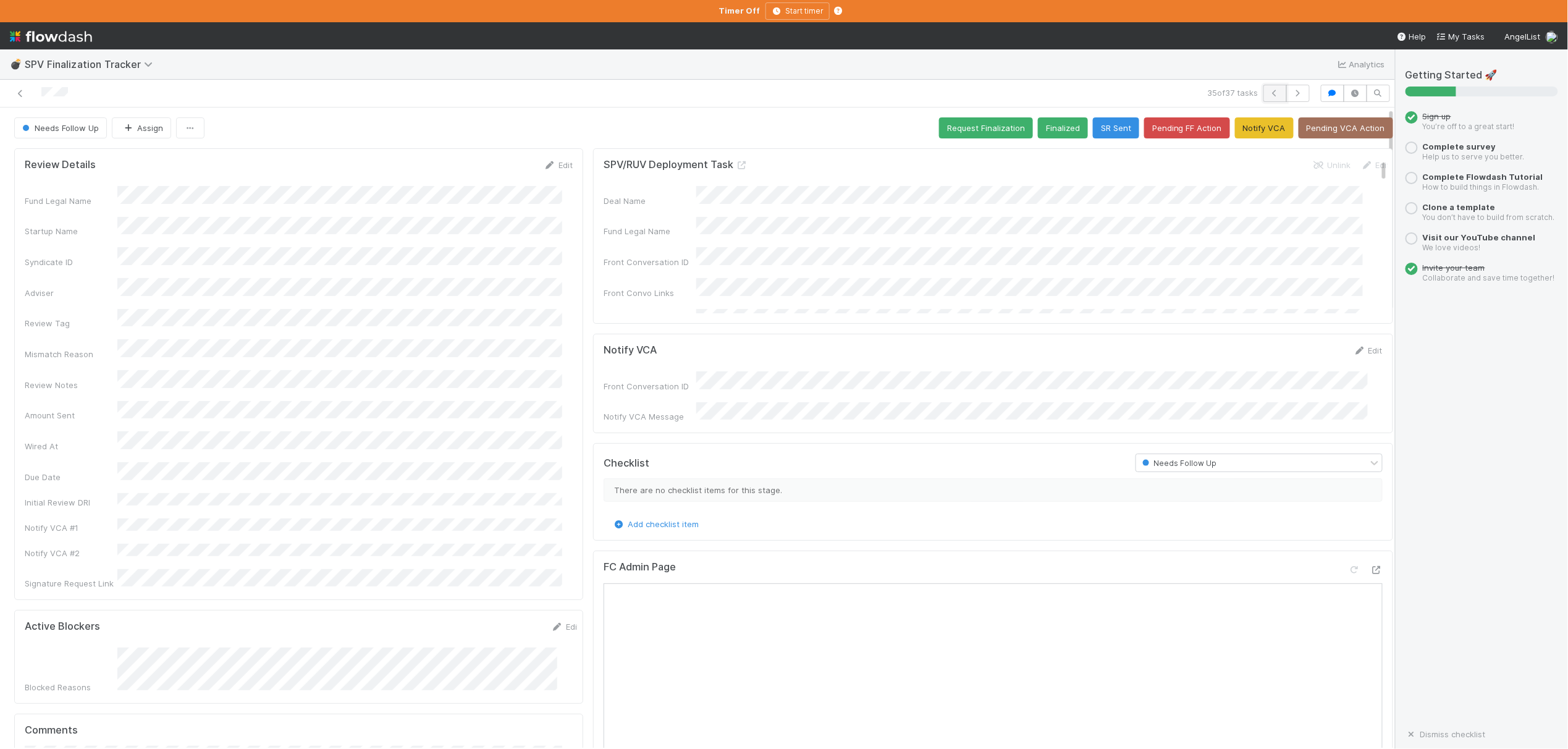
click at [1263, 95] on button "button" at bounding box center [1275, 93] width 24 height 17
click at [952, 126] on button "Request Finalization" at bounding box center [986, 128] width 94 height 21
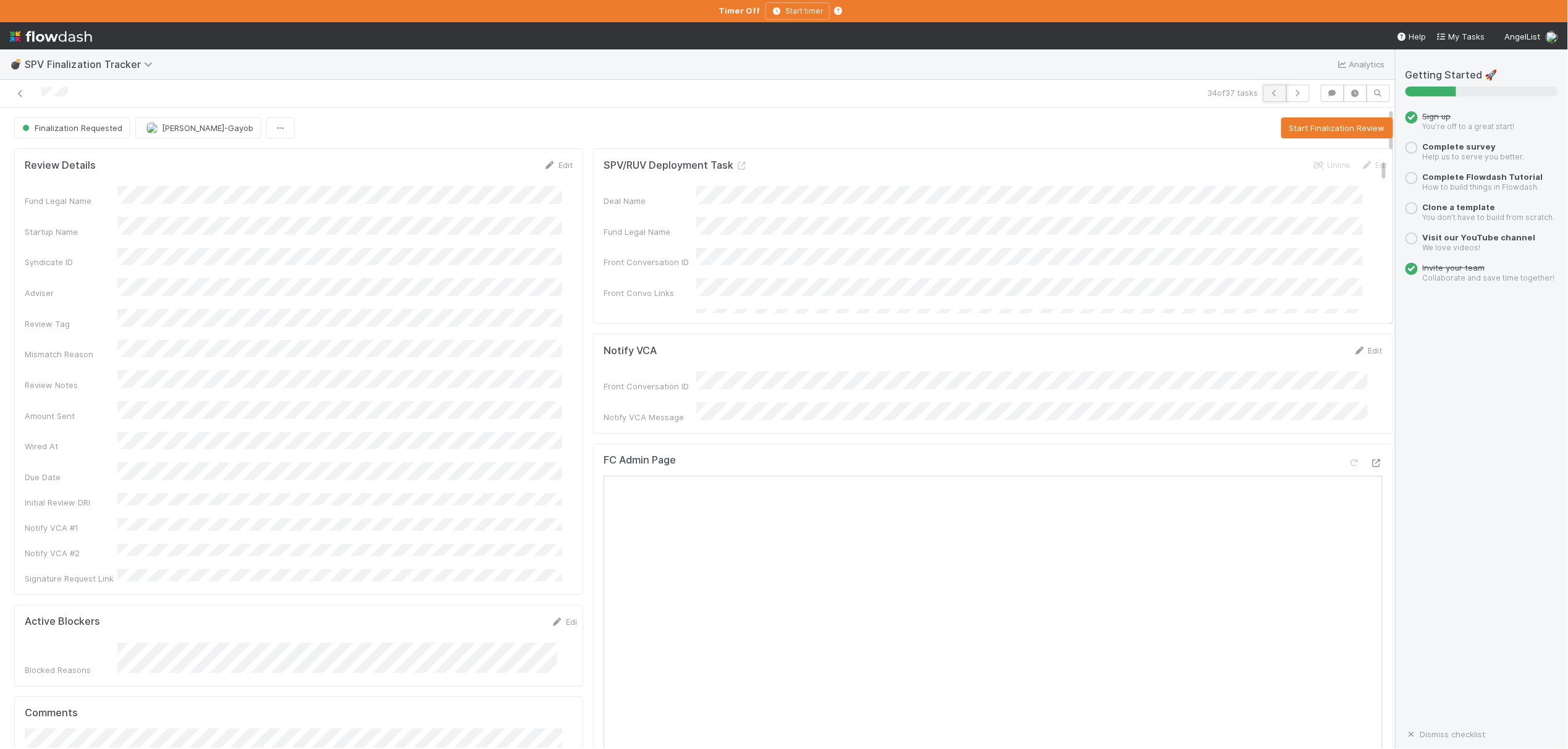
click at [1269, 93] on icon "button" at bounding box center [1275, 93] width 12 height 7
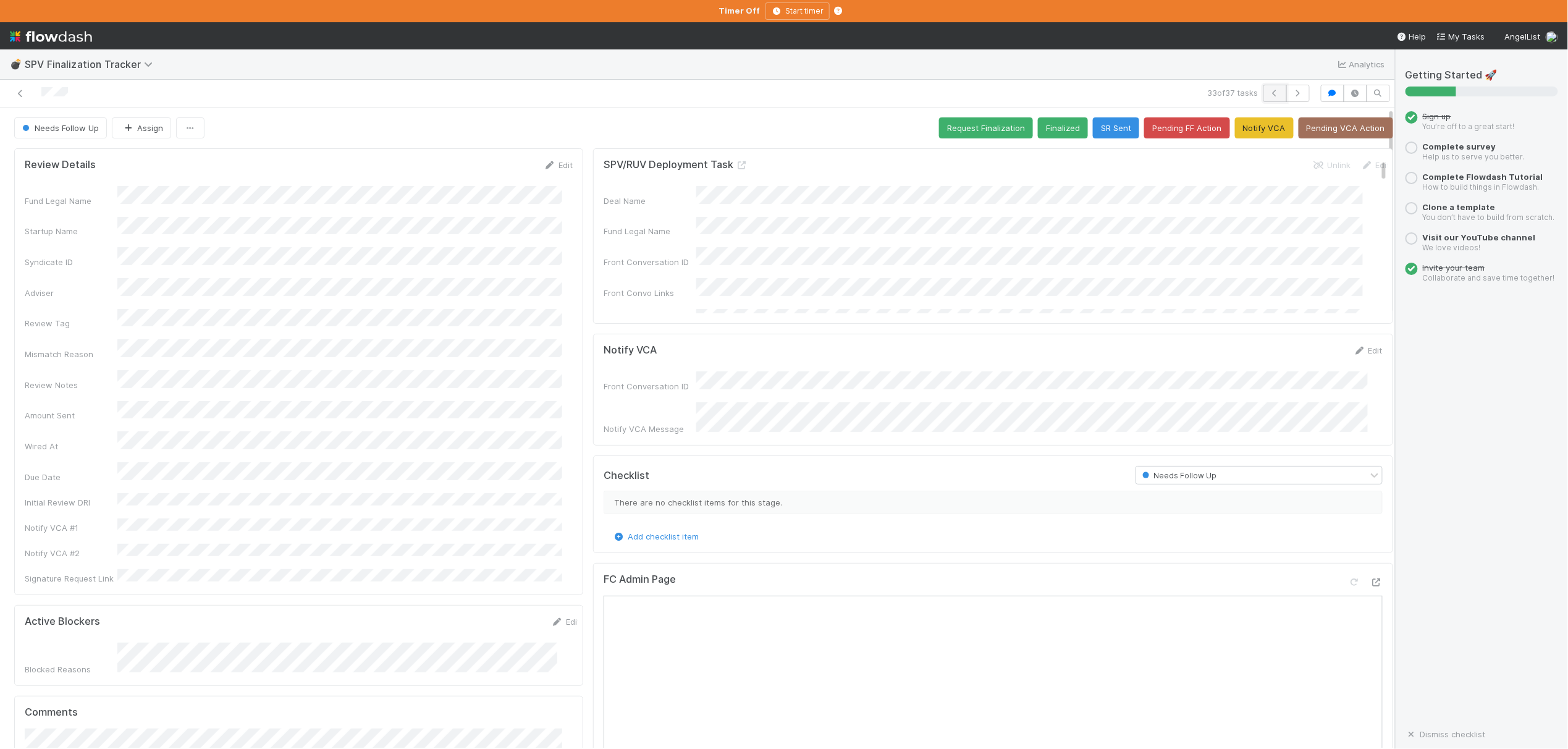
click at [1269, 93] on icon "button" at bounding box center [1275, 93] width 12 height 7
click at [1263, 88] on button "button" at bounding box center [1275, 93] width 24 height 17
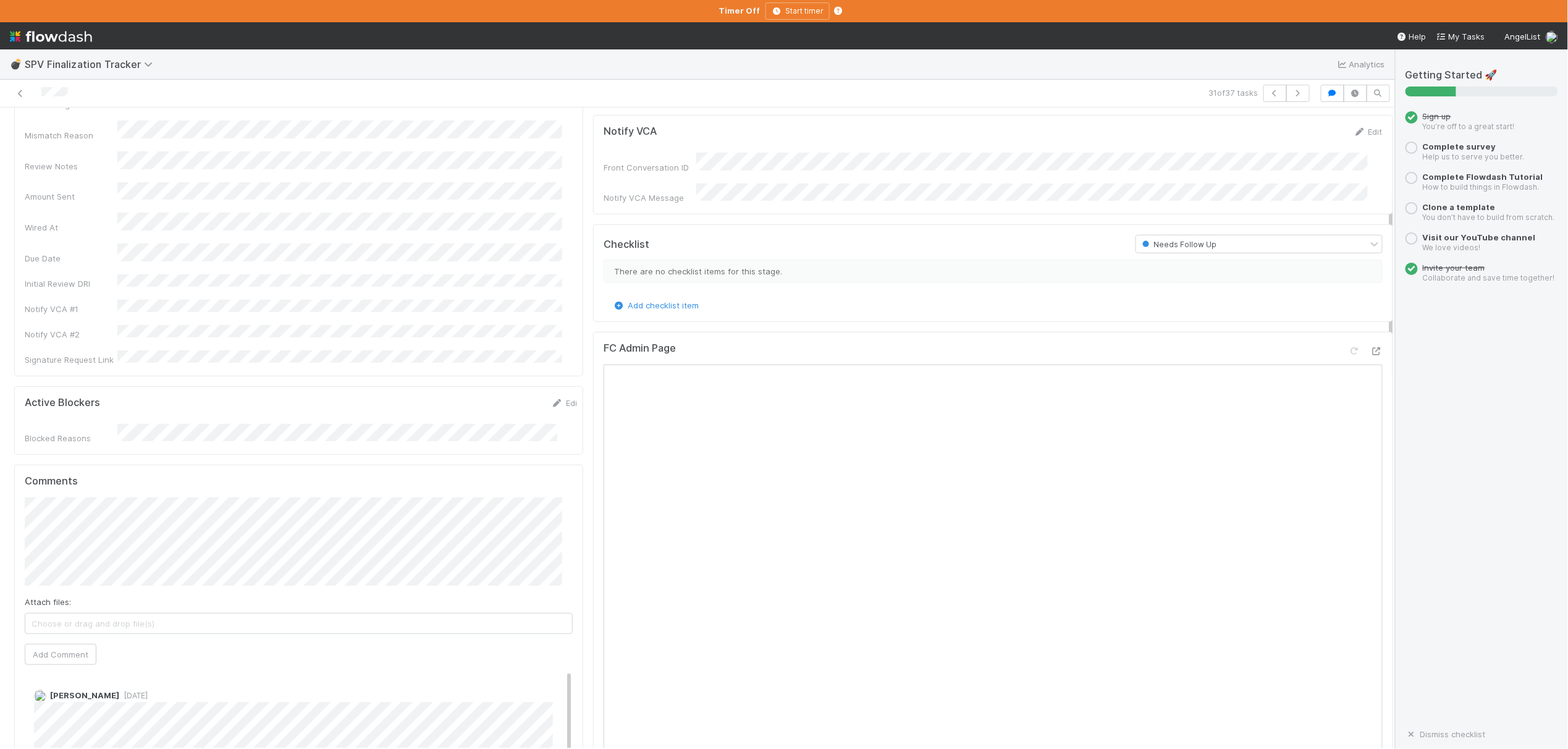
scroll to position [329, 0]
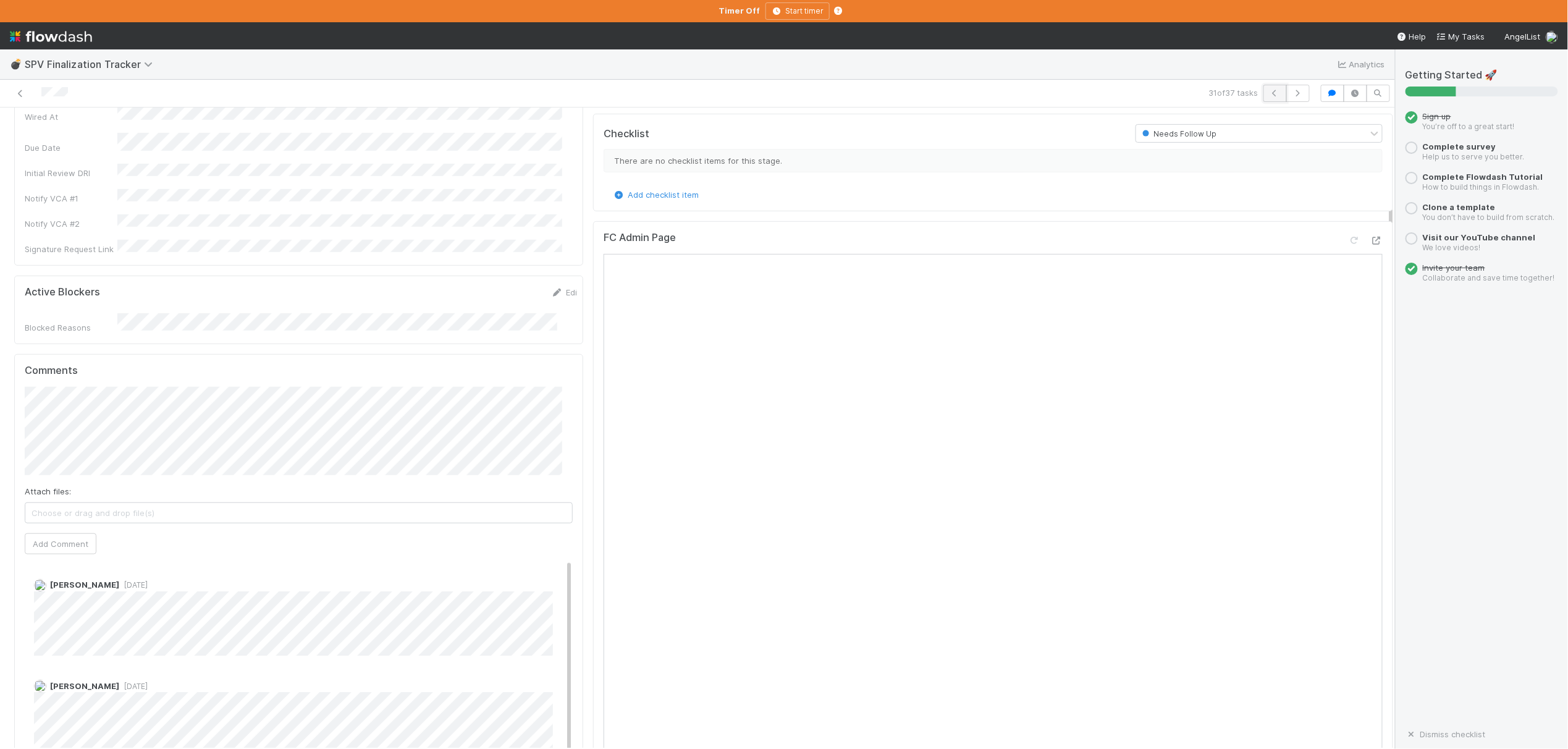
click at [1263, 93] on button "button" at bounding box center [1275, 93] width 24 height 17
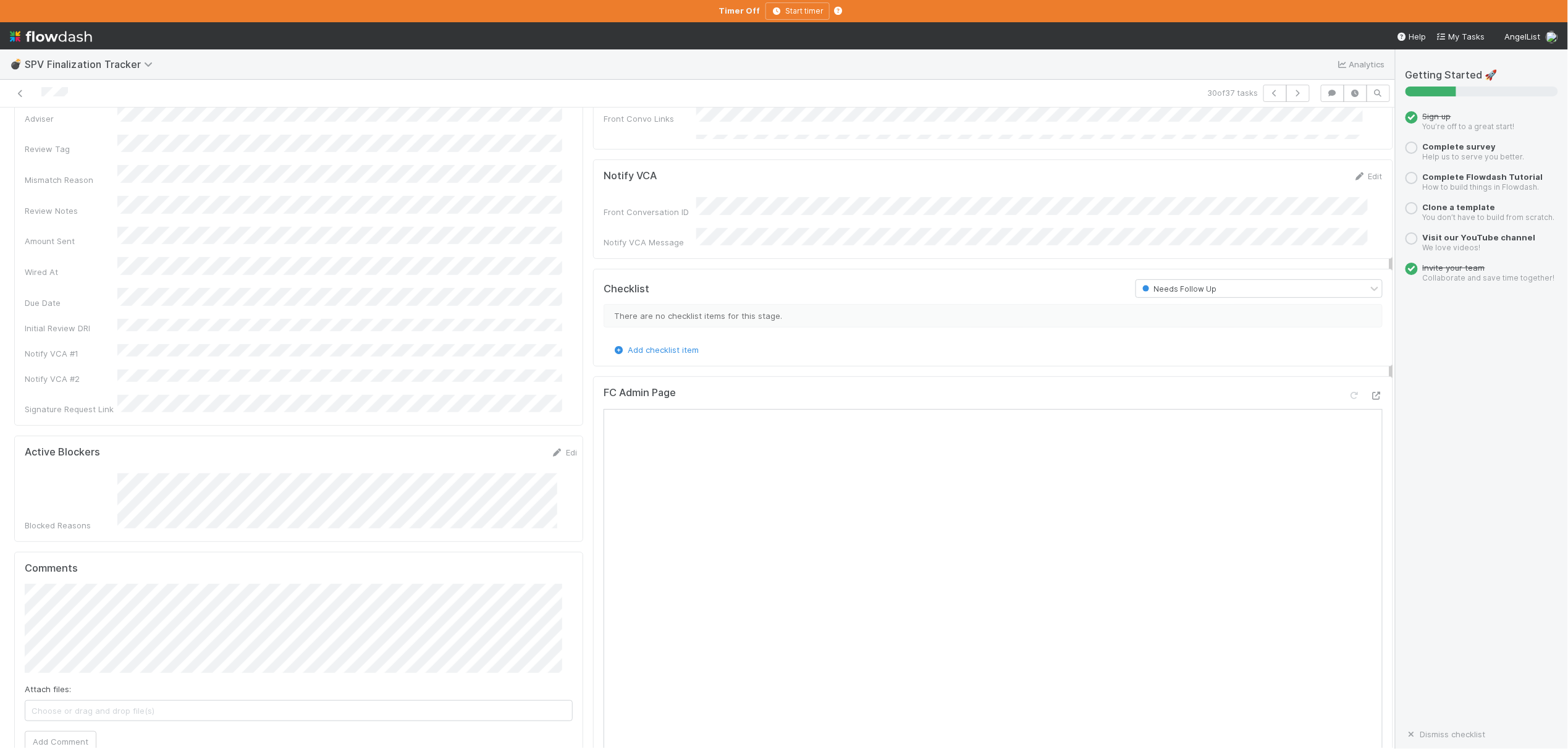
scroll to position [247, 0]
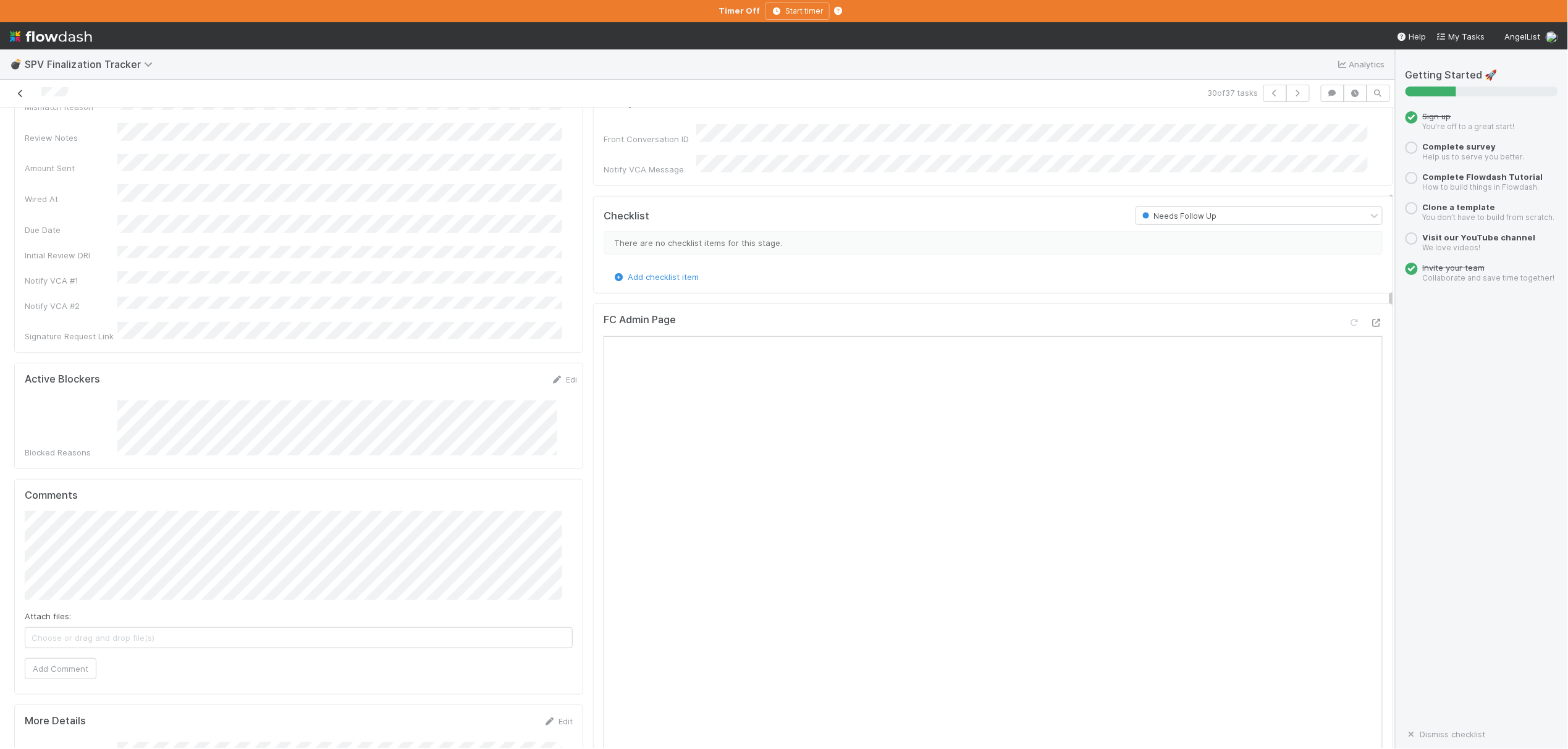
click at [21, 95] on icon at bounding box center [20, 94] width 12 height 8
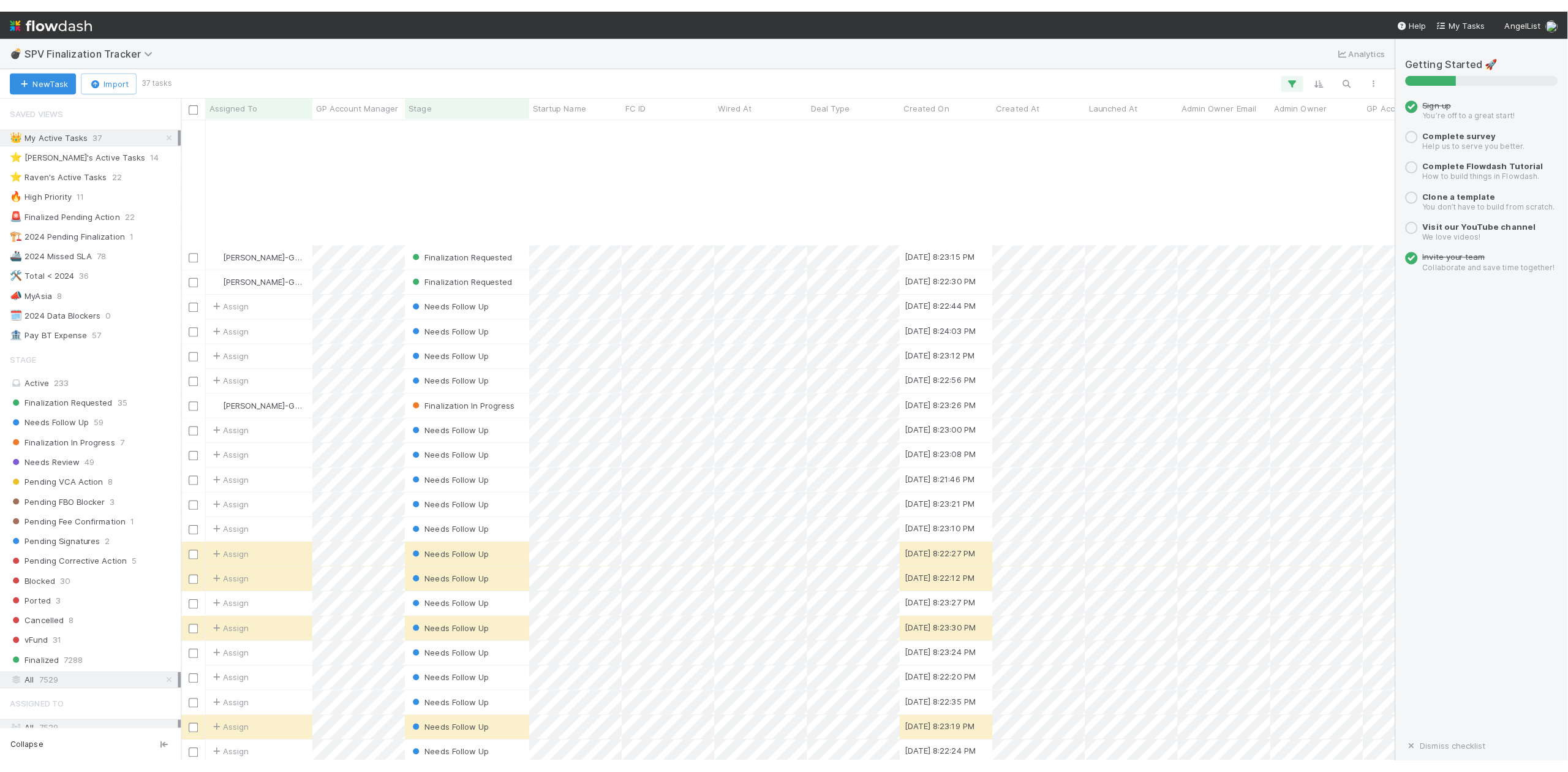
scroll to position [285, 0]
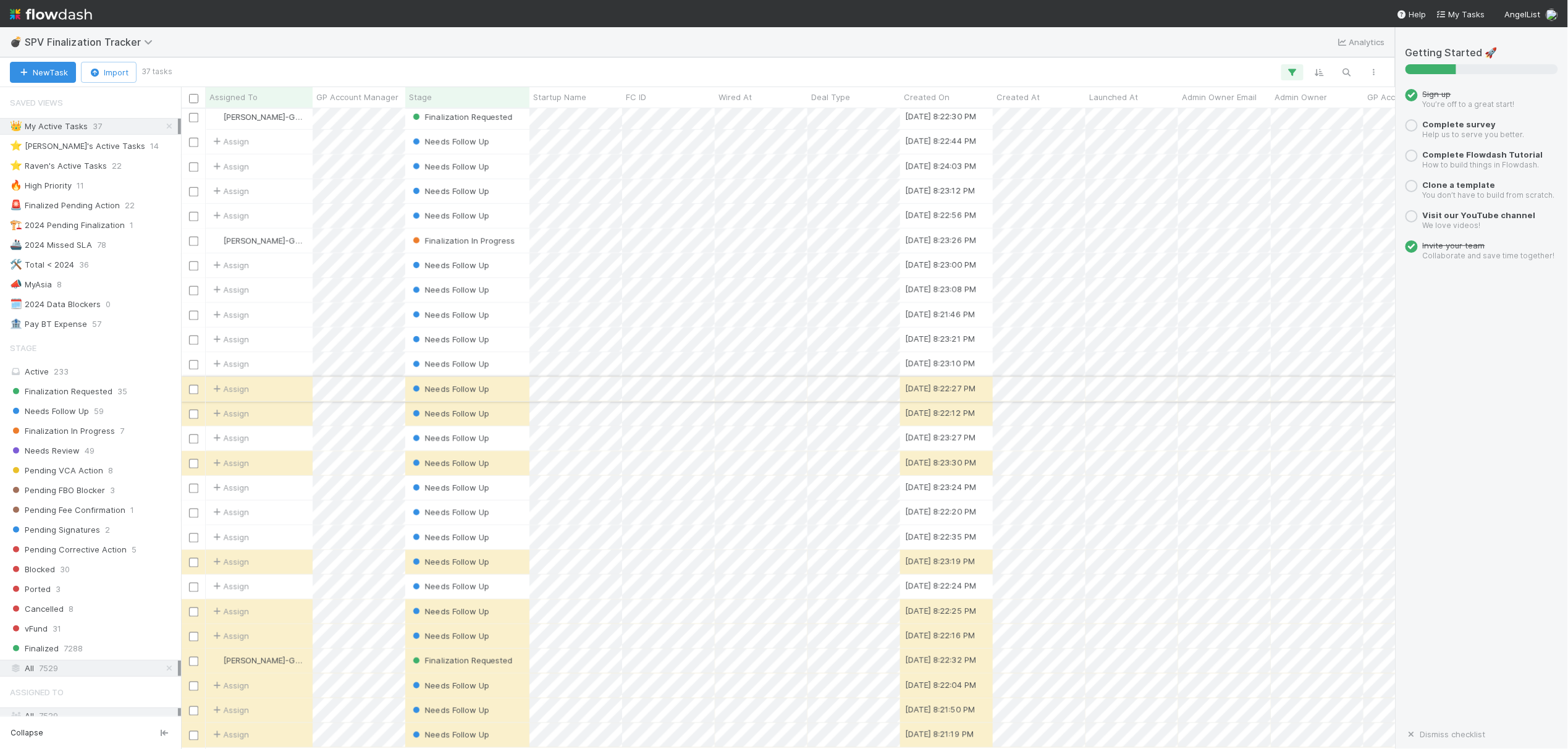
click at [519, 377] on div "Needs Follow Up" at bounding box center [467, 390] width 124 height 24
